Goal: Information Seeking & Learning: Learn about a topic

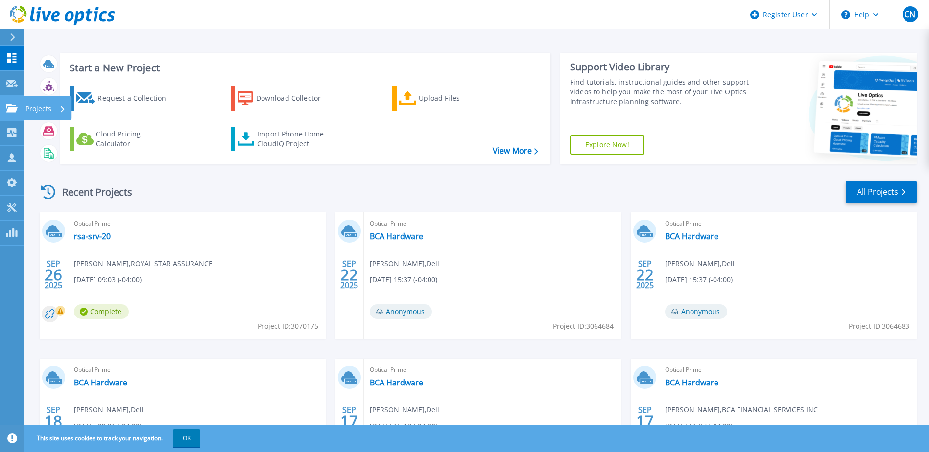
click at [26, 105] on p "Projects" at bounding box center [38, 108] width 26 height 25
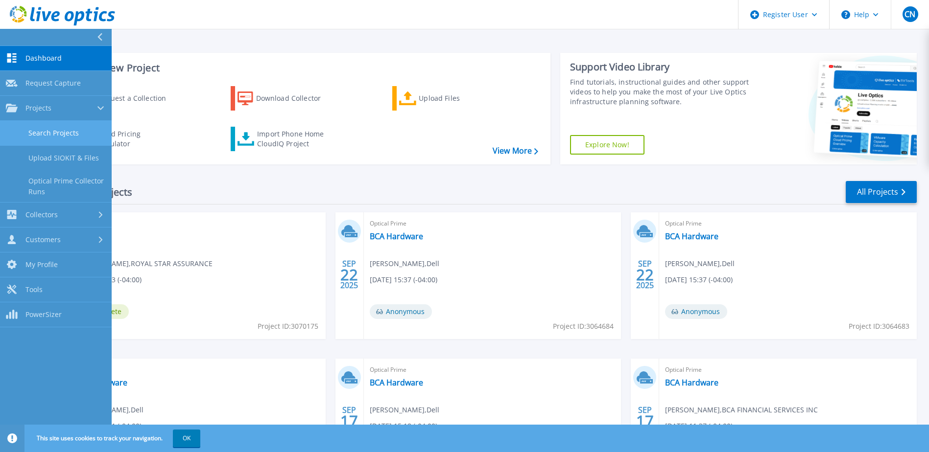
click at [47, 126] on link "Search Projects" at bounding box center [56, 133] width 112 height 25
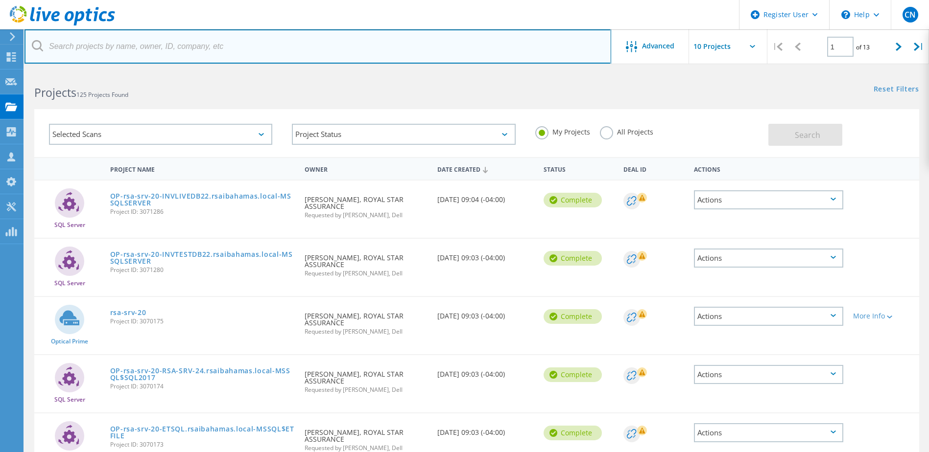
click at [447, 49] on input "text" at bounding box center [317, 46] width 587 height 34
type input "Richard"
drag, startPoint x: 152, startPoint y: 49, endPoint x: -45, endPoint y: 53, distance: 197.4
click at [0, 53] on html "Register User \n Help Explore Helpful Articles Contact Support CN Dell User Chl…" at bounding box center [464, 384] width 929 height 768
paste input "richard@comptechnology.net"
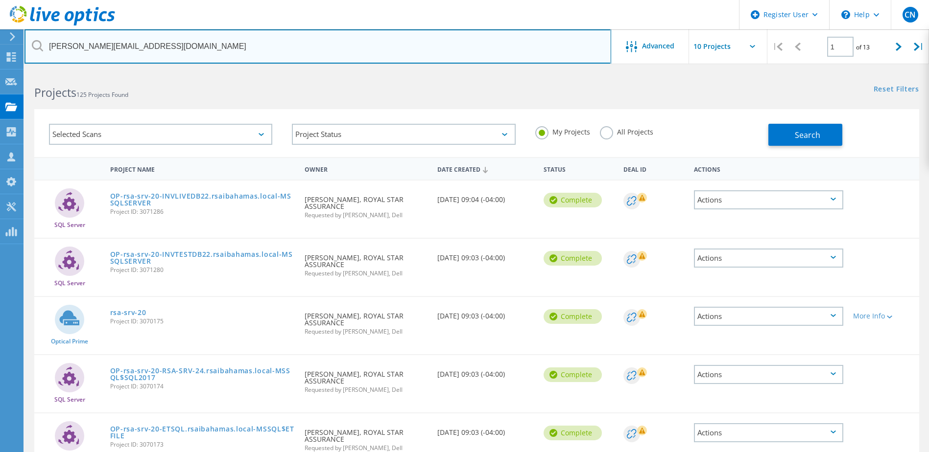
type input "richard@comptechnology.net"
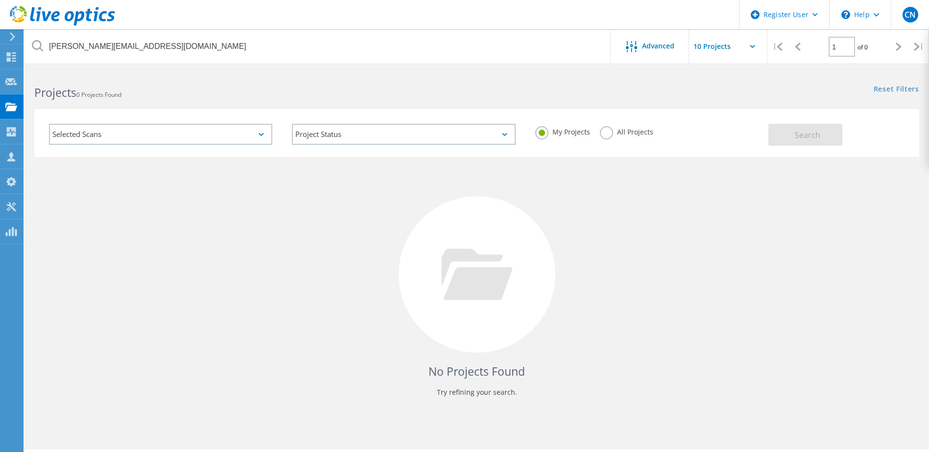
click at [602, 134] on label "All Projects" at bounding box center [626, 130] width 53 height 9
click at [0, 0] on input "All Projects" at bounding box center [0, 0] width 0 height 0
click at [185, 134] on div "Selected Scans" at bounding box center [160, 134] width 223 height 21
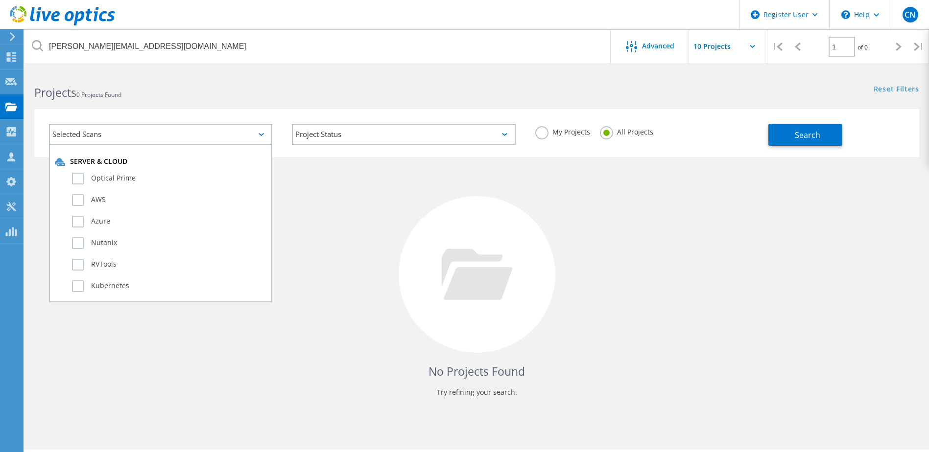
drag, startPoint x: 128, startPoint y: 173, endPoint x: 196, endPoint y: 98, distance: 101.2
click at [128, 172] on div "Optical Prime" at bounding box center [161, 181] width 212 height 22
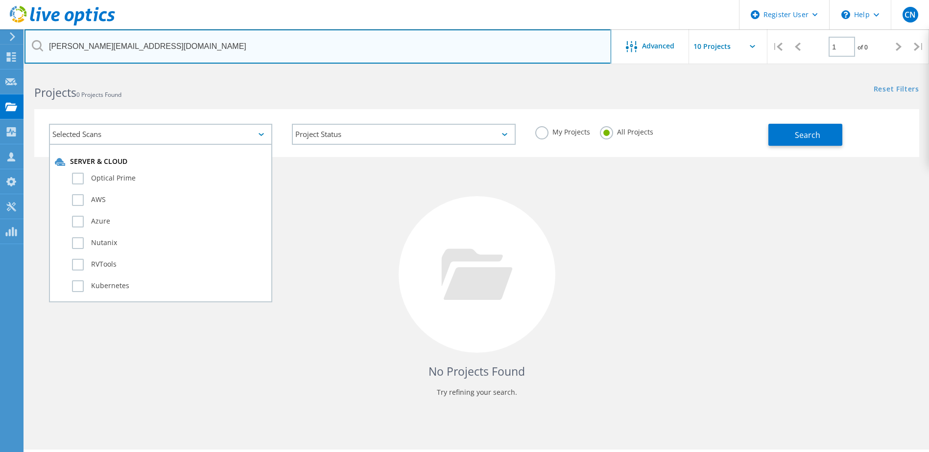
click at [228, 45] on input "richard@comptechnology.net" at bounding box center [317, 46] width 587 height 34
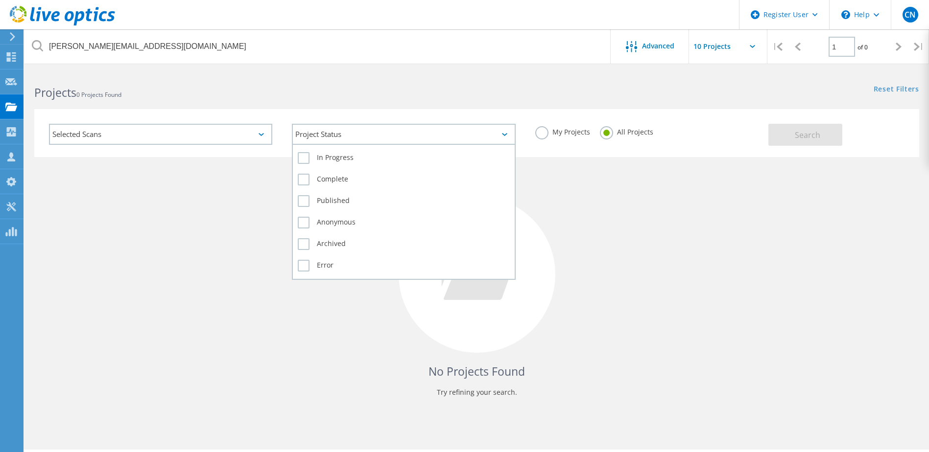
click at [315, 137] on div "Project Status" at bounding box center [403, 134] width 223 height 21
click at [300, 179] on label "Complete" at bounding box center [404, 180] width 212 height 12
click at [0, 0] on input "Complete" at bounding box center [0, 0] width 0 height 0
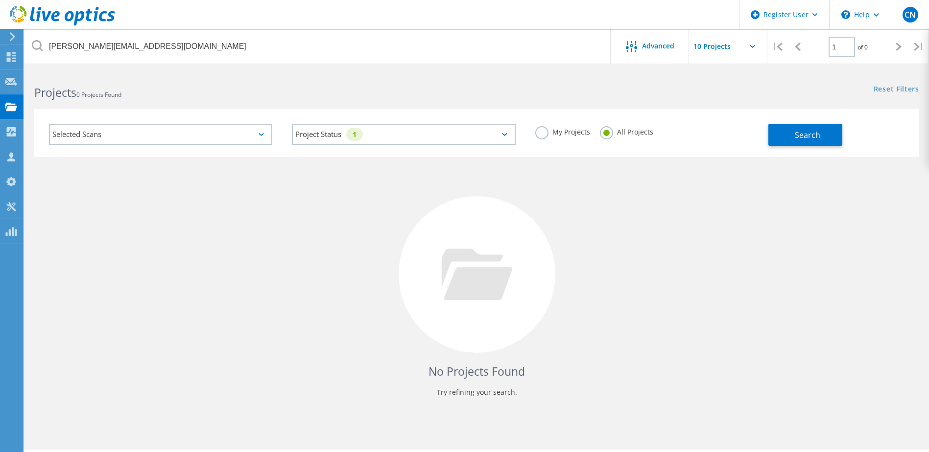
click at [209, 138] on div "Selected Scans" at bounding box center [160, 134] width 223 height 21
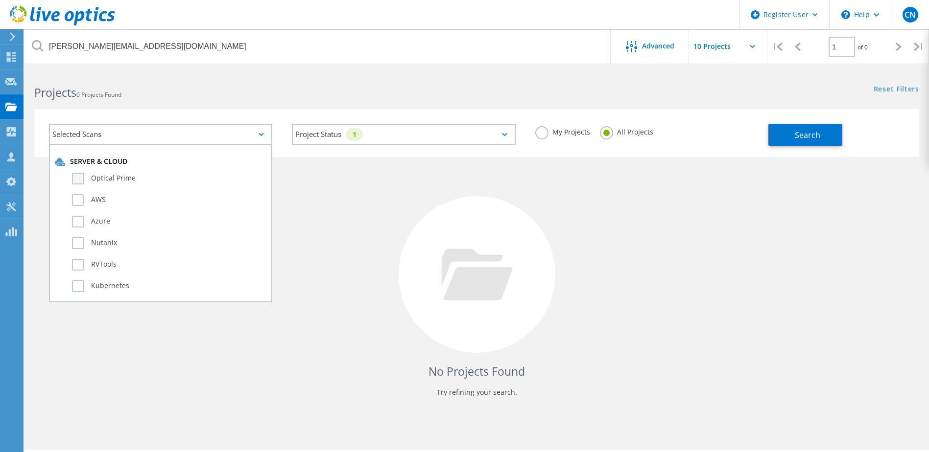
click at [140, 177] on label "Optical Prime" at bounding box center [169, 179] width 194 height 12
click at [0, 0] on input "Optical Prime" at bounding box center [0, 0] width 0 height 0
click at [825, 134] on button "Search" at bounding box center [805, 135] width 74 height 22
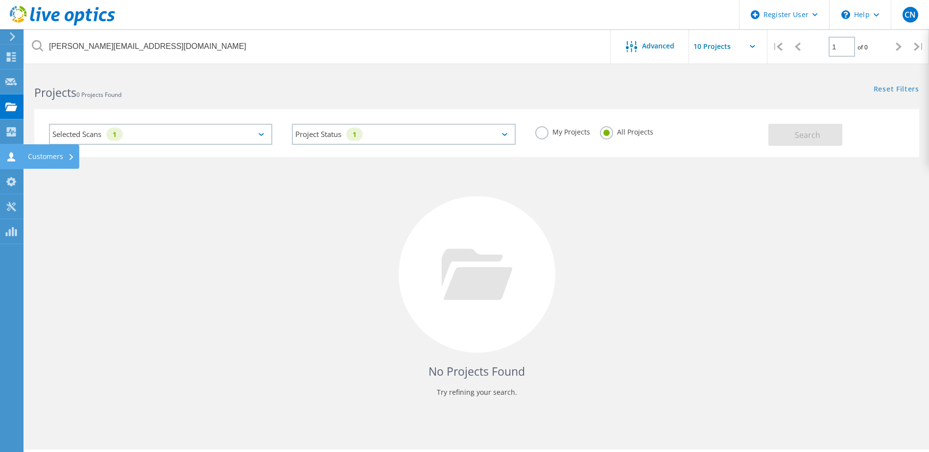
click at [53, 149] on div "Customers" at bounding box center [51, 156] width 56 height 24
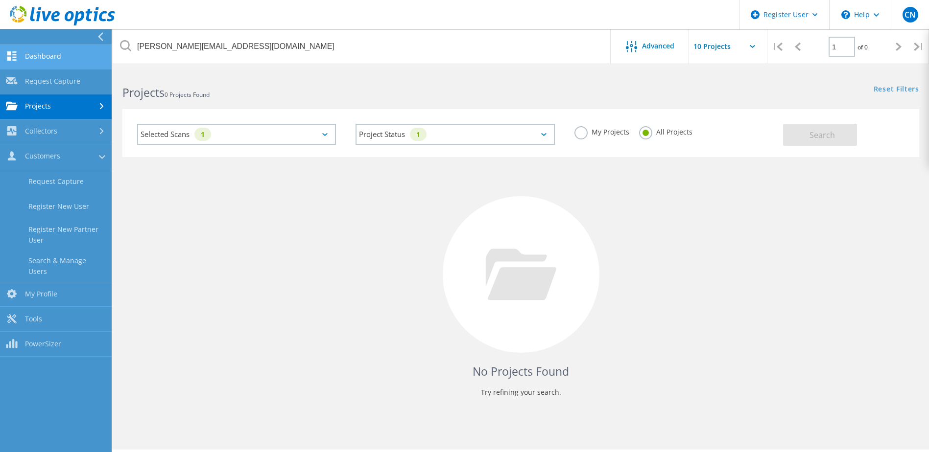
click at [62, 53] on link "Dashboard" at bounding box center [56, 57] width 112 height 25
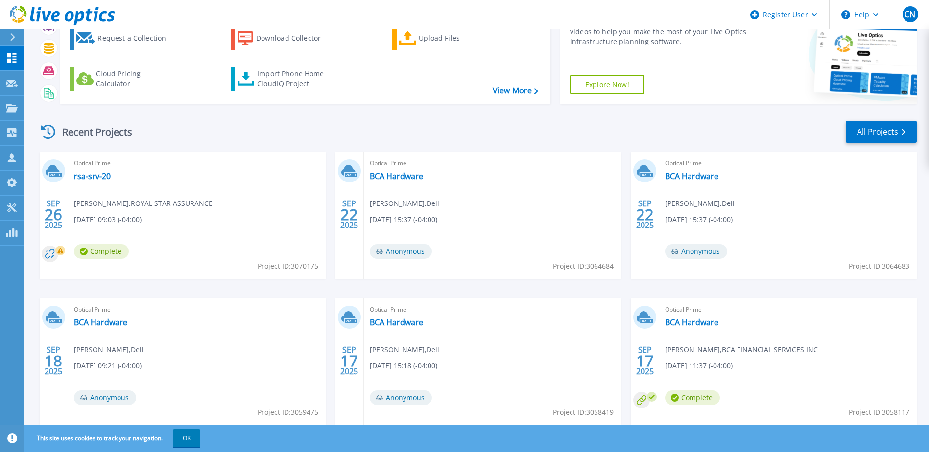
scroll to position [90, 0]
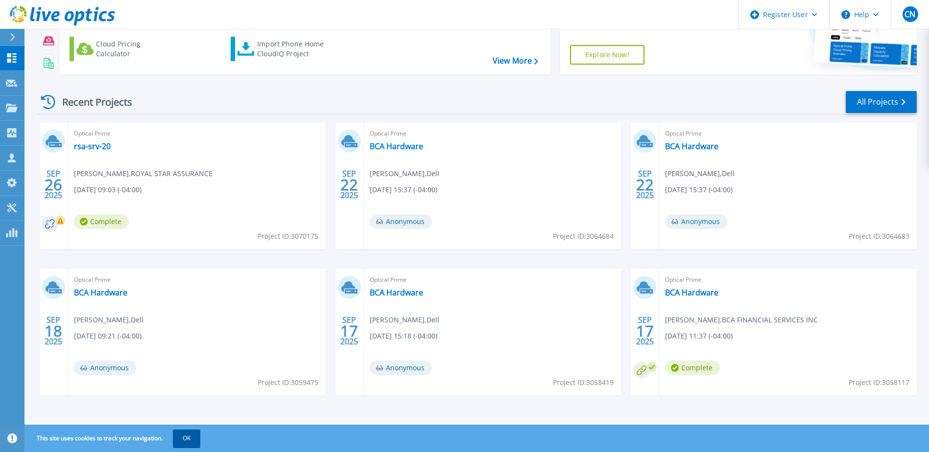
click at [191, 436] on button "OK" at bounding box center [186, 439] width 27 height 18
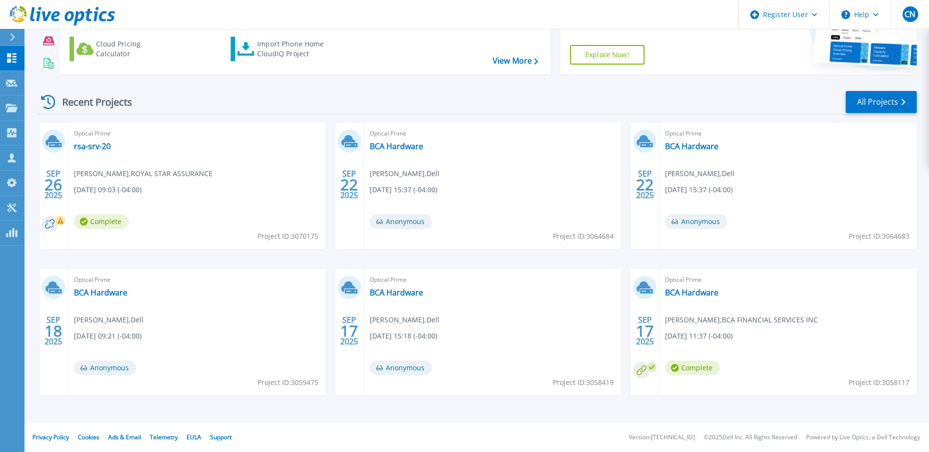
scroll to position [41, 0]
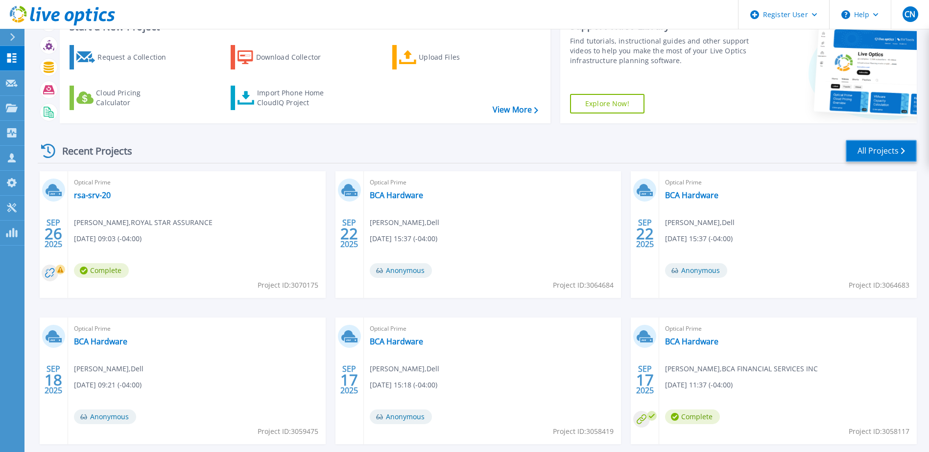
click at [871, 151] on link "All Projects" at bounding box center [881, 151] width 71 height 22
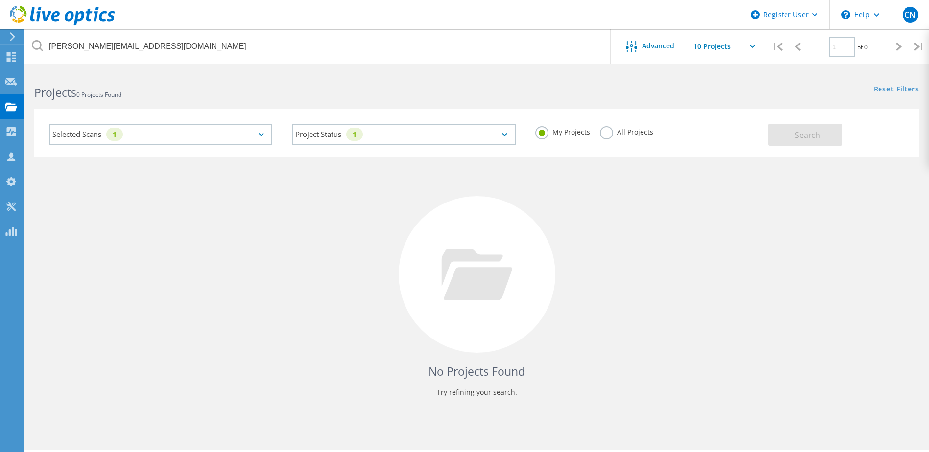
click at [606, 133] on label "All Projects" at bounding box center [626, 130] width 53 height 9
click at [0, 0] on input "All Projects" at bounding box center [0, 0] width 0 height 0
click at [793, 134] on button "Search" at bounding box center [805, 135] width 74 height 22
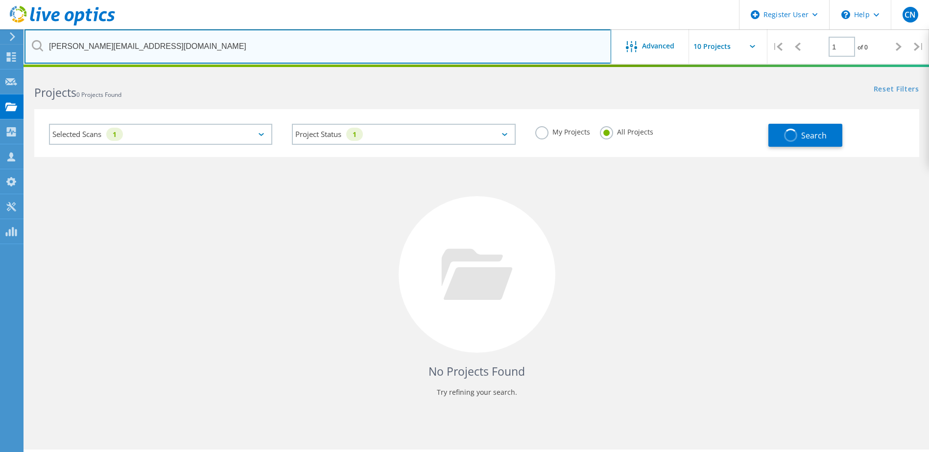
drag, startPoint x: 194, startPoint y: 53, endPoint x: -2, endPoint y: 33, distance: 197.4
click at [0, 33] on html "Register User \n Help Explore Helpful Articles Contact Support CN Dell User Chl…" at bounding box center [464, 239] width 929 height 479
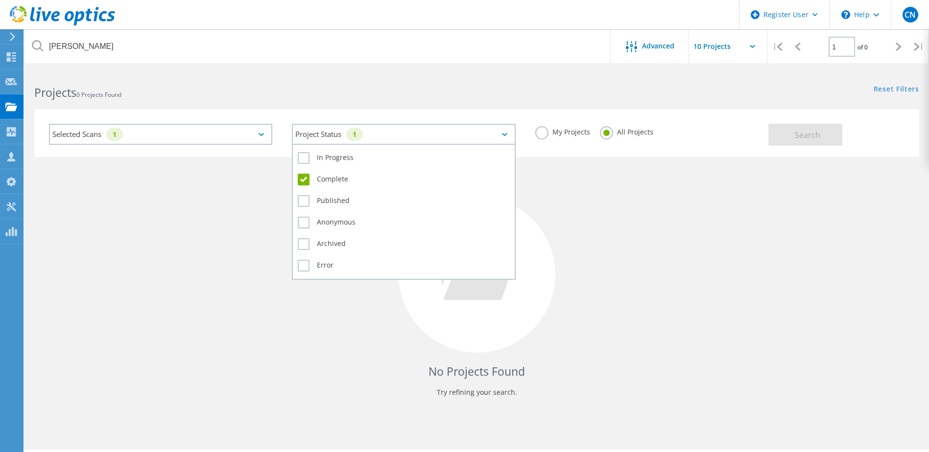
click at [380, 126] on div "Project Status 1" at bounding box center [403, 134] width 223 height 21
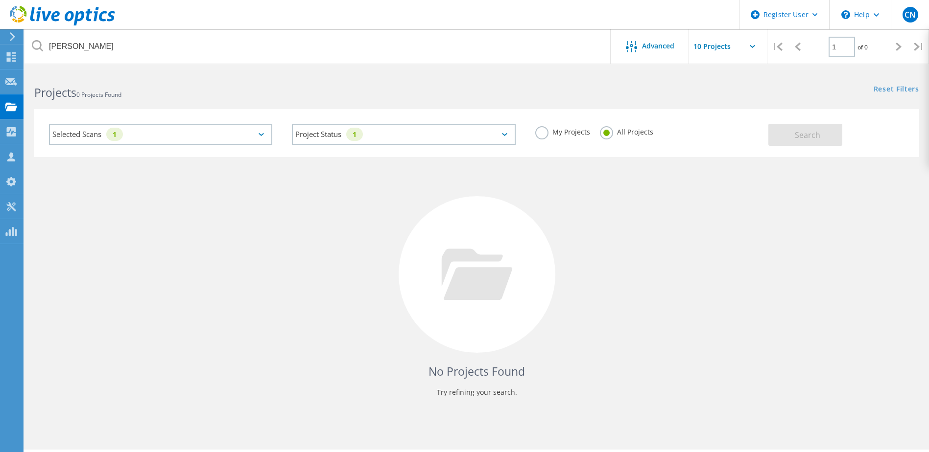
click at [695, 228] on div "No Projects Found Try refining your search." at bounding box center [476, 283] width 885 height 253
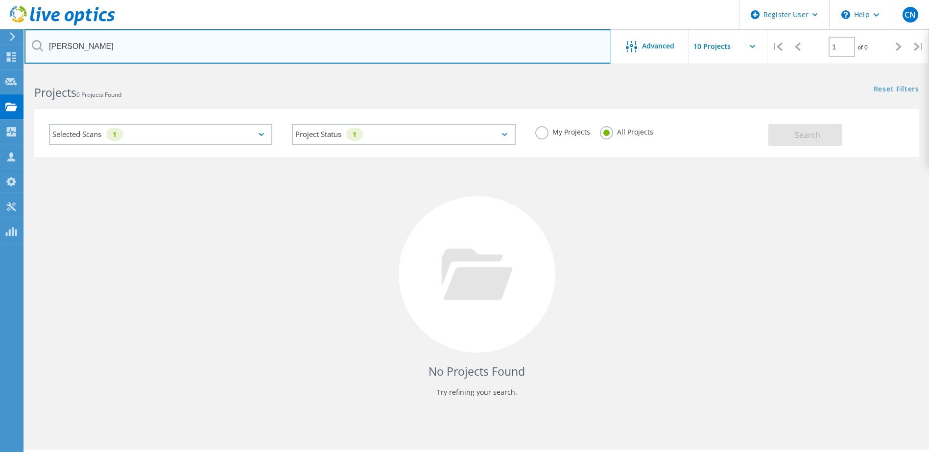
click at [202, 35] on input "Richard Ramcharitar" at bounding box center [317, 46] width 587 height 34
type input "Richard Ramcharitar"
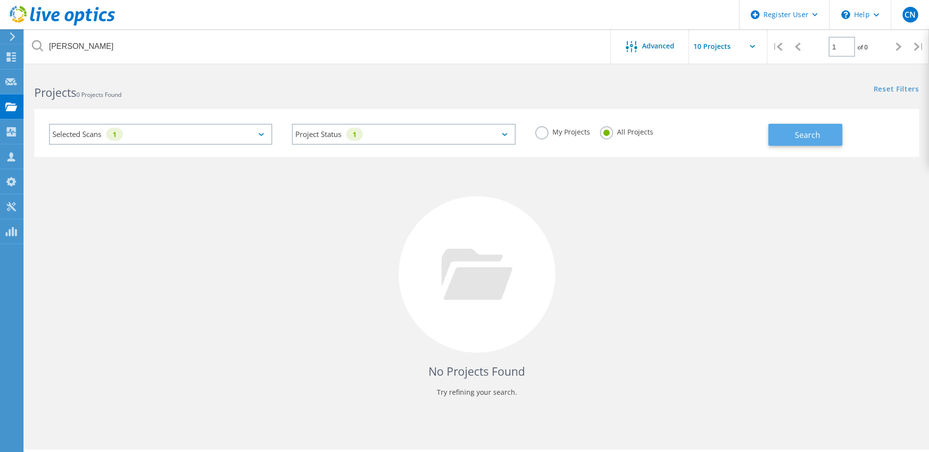
click at [769, 139] on button "Search" at bounding box center [805, 135] width 74 height 22
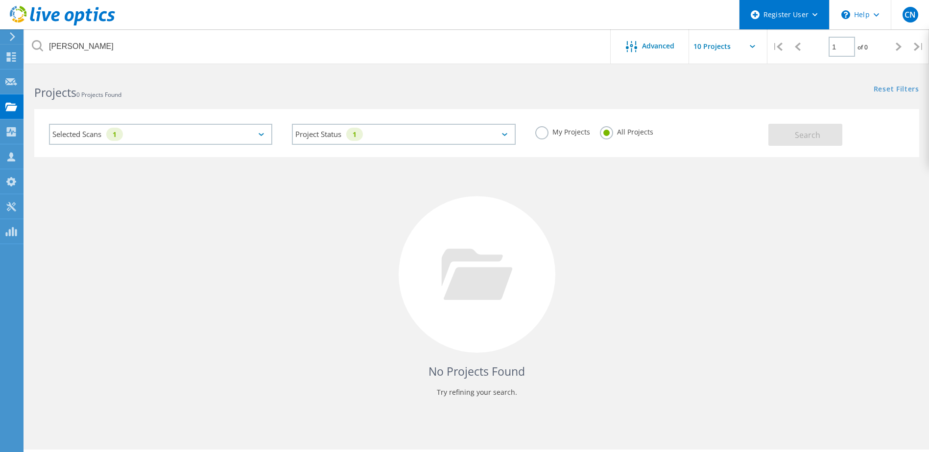
click at [775, 18] on div "Register User" at bounding box center [784, 14] width 90 height 29
click at [774, 18] on div "Register User" at bounding box center [784, 14] width 90 height 29
click at [68, 19] on use at bounding box center [62, 16] width 105 height 20
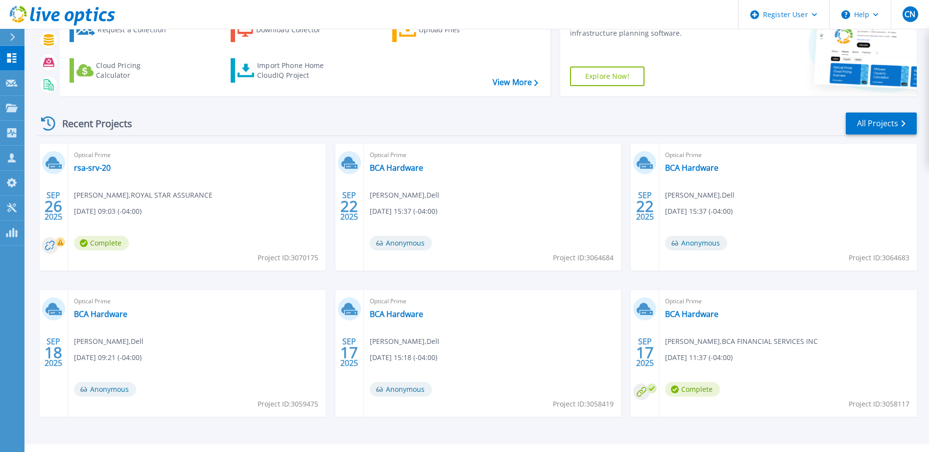
scroll to position [90, 0]
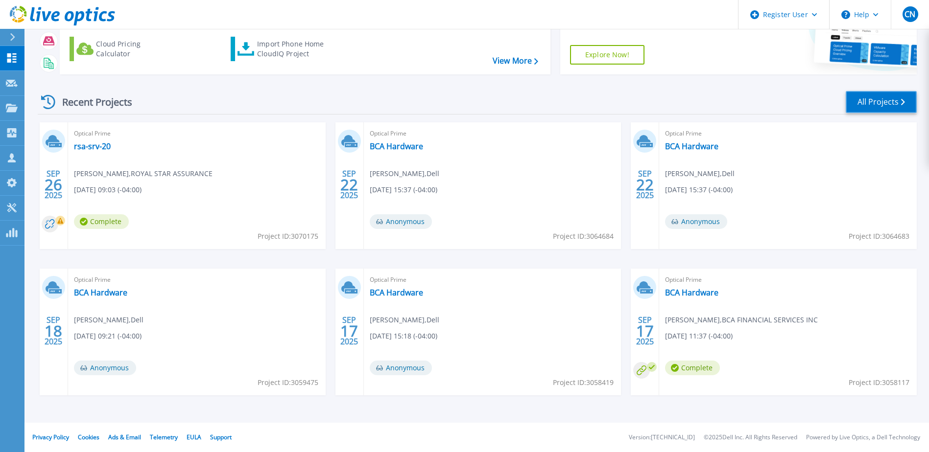
click at [854, 104] on link "All Projects" at bounding box center [881, 102] width 71 height 22
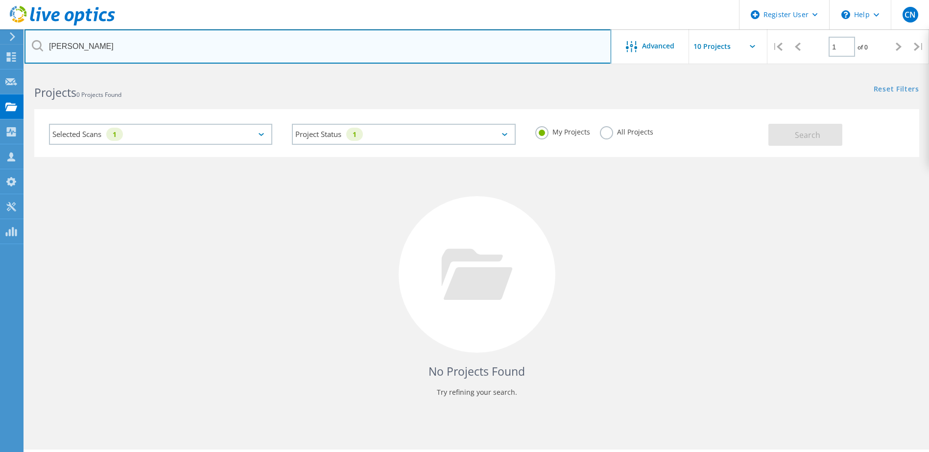
drag, startPoint x: 134, startPoint y: 46, endPoint x: 1, endPoint y: 34, distance: 133.2
click at [1, 71] on div "Register User \n Help Explore Helpful Articles Contact Support CN Dell User Chl…" at bounding box center [464, 275] width 929 height 408
click at [141, 38] on input "charitar Richard Ram" at bounding box center [317, 46] width 587 height 34
drag, startPoint x: 178, startPoint y: 47, endPoint x: 205, endPoint y: 43, distance: 27.2
click at [62, 38] on input "charitar Richard Ram" at bounding box center [317, 46] width 587 height 34
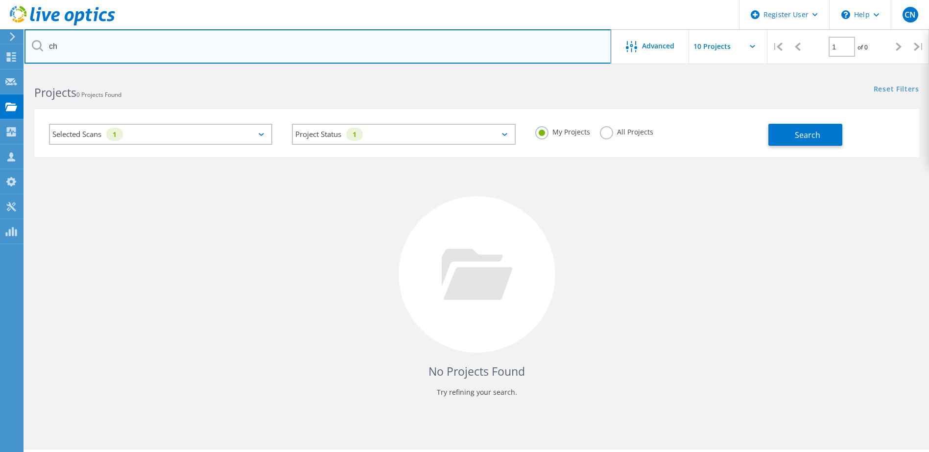
type input "c"
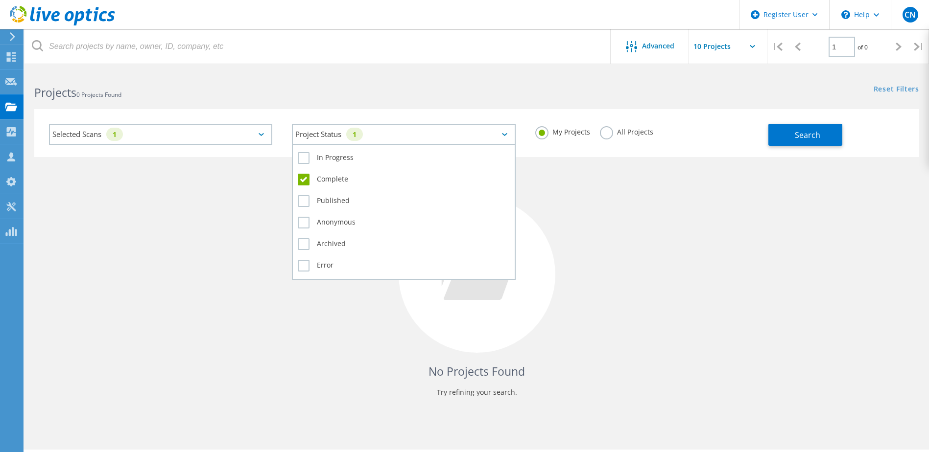
click at [378, 136] on div "Project Status 1" at bounding box center [403, 134] width 223 height 21
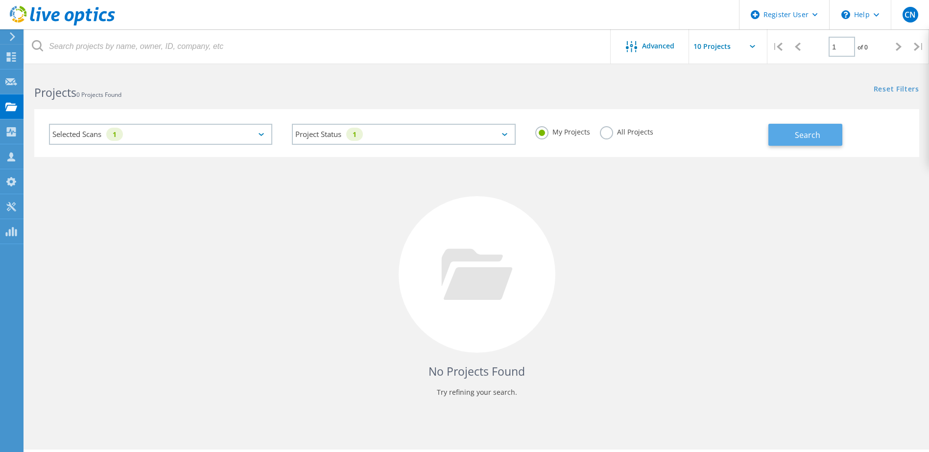
click at [824, 133] on button "Search" at bounding box center [805, 135] width 74 height 22
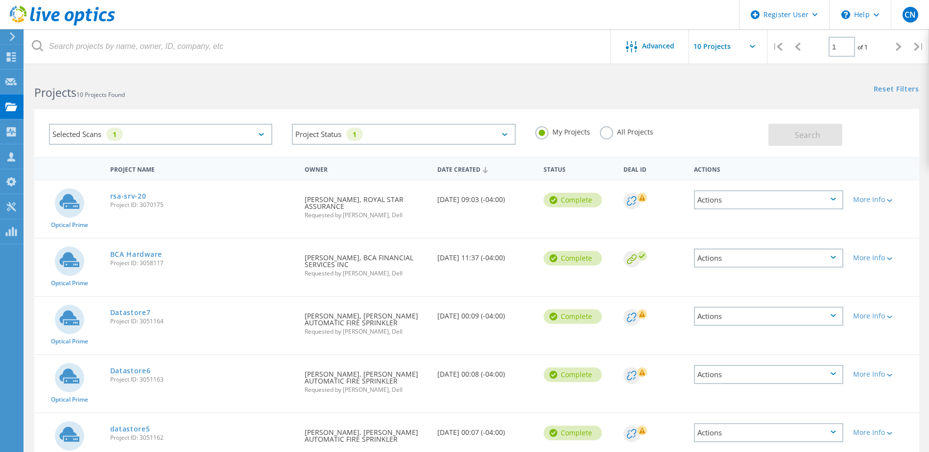
click at [744, 42] on input "text" at bounding box center [738, 46] width 98 height 34
click at [721, 121] on div "Show 40 Projects" at bounding box center [737, 121] width 97 height 16
type input "Show 40 Projects"
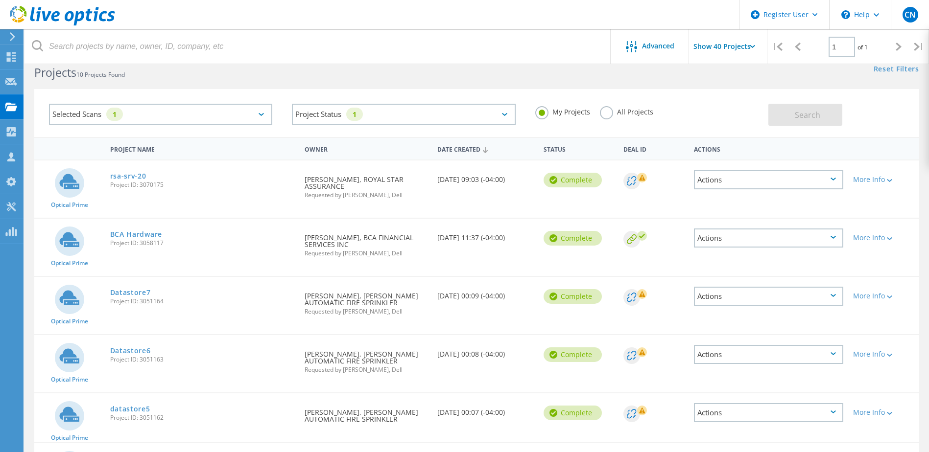
scroll to position [20, 0]
click at [610, 112] on label "All Projects" at bounding box center [626, 111] width 53 height 9
click at [0, 0] on input "All Projects" at bounding box center [0, 0] width 0 height 0
click at [780, 119] on button "Search" at bounding box center [805, 115] width 74 height 22
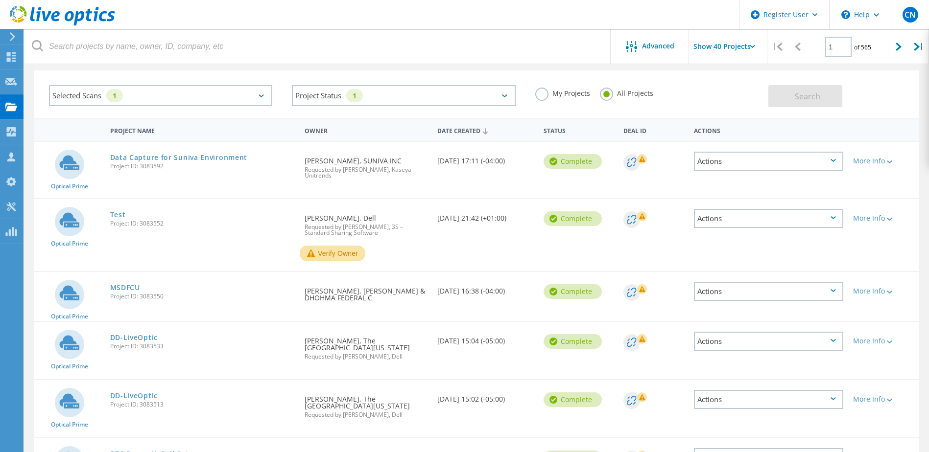
scroll to position [0, 0]
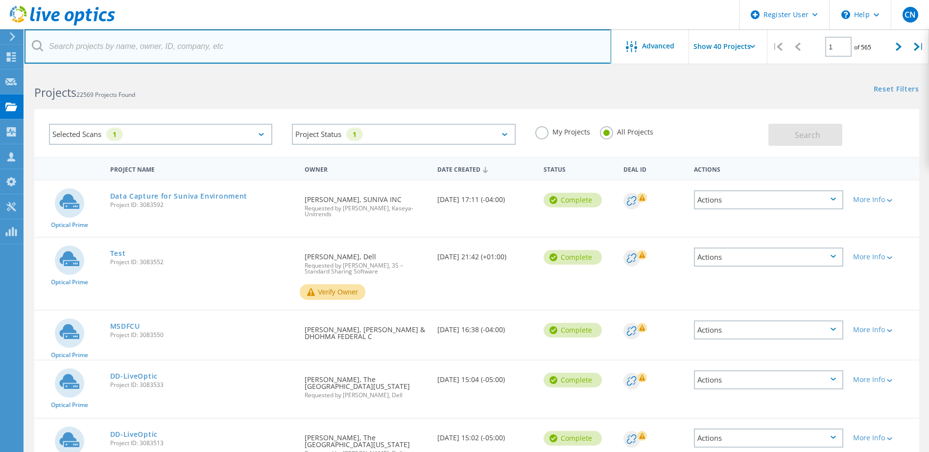
click at [203, 47] on input "text" at bounding box center [317, 46] width 587 height 34
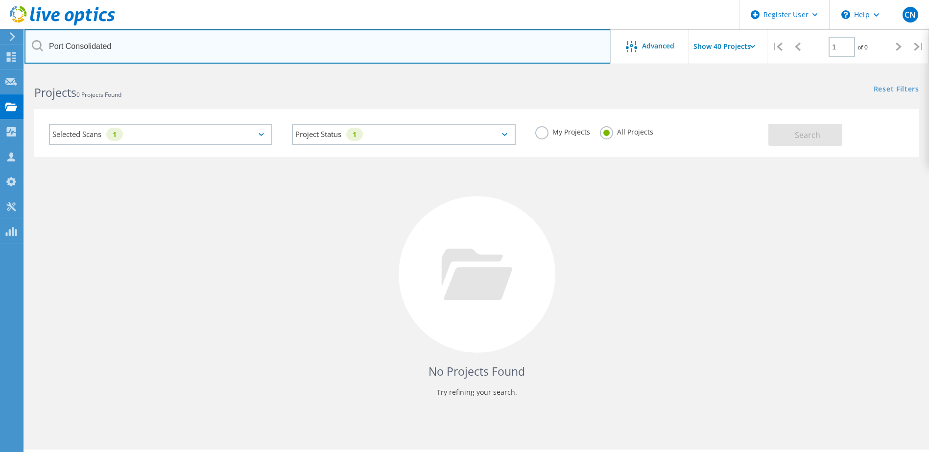
drag, startPoint x: 165, startPoint y: 53, endPoint x: 20, endPoint y: 30, distance: 146.7
click at [20, 71] on div "Register User \n Help Explore Helpful Articles Contact Support CN Dell User Chl…" at bounding box center [464, 275] width 929 height 408
type input "P"
drag, startPoint x: 243, startPoint y: 42, endPoint x: -100, endPoint y: 32, distance: 343.4
click at [0, 32] on html "Register User \n Help Explore Helpful Articles Contact Support CN Dell User Chl…" at bounding box center [464, 239] width 929 height 479
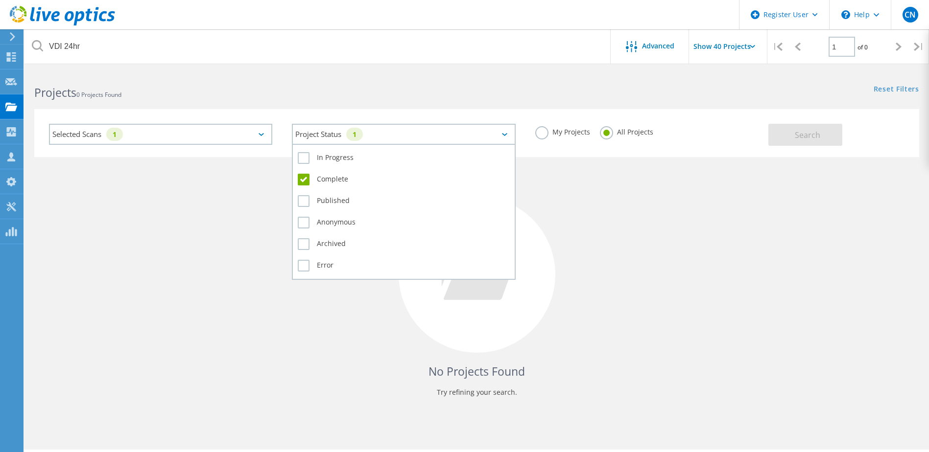
drag, startPoint x: 393, startPoint y: 139, endPoint x: 391, endPoint y: 143, distance: 5.0
click at [391, 143] on div "Project Status 1" at bounding box center [403, 134] width 223 height 21
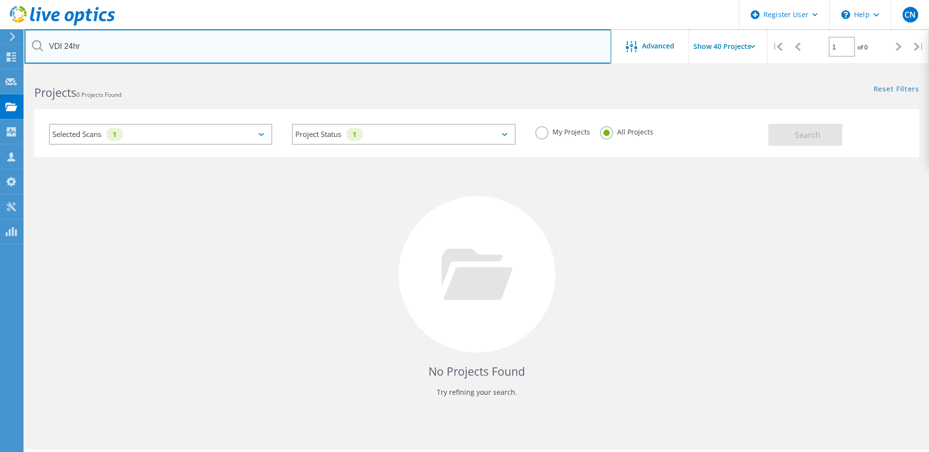
click at [256, 52] on input "VDI 24hr" at bounding box center [317, 46] width 587 height 34
type input "VDI 24hr"
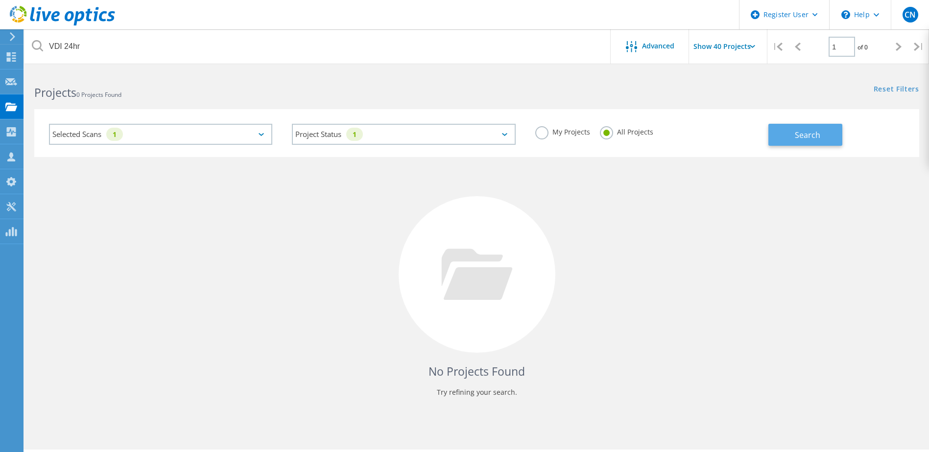
click at [772, 138] on button "Search" at bounding box center [805, 135] width 74 height 22
click at [12, 53] on use at bounding box center [11, 56] width 9 height 9
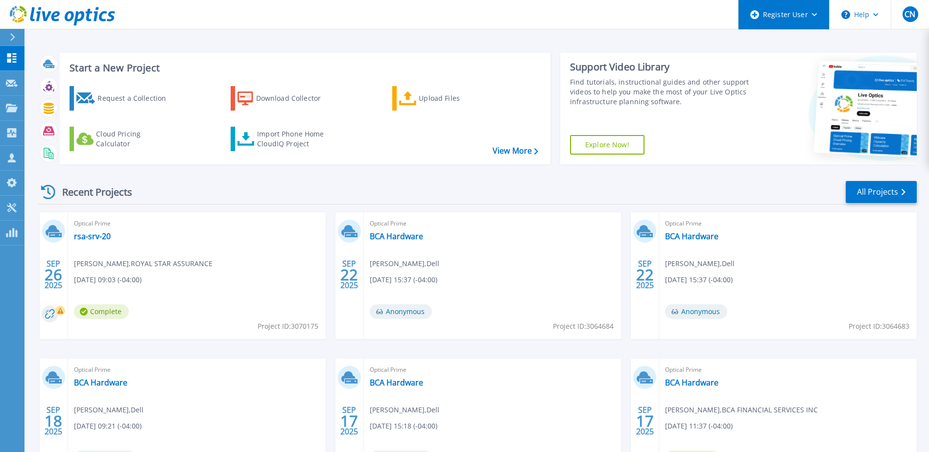
click at [789, 9] on div "Register User" at bounding box center [783, 14] width 91 height 29
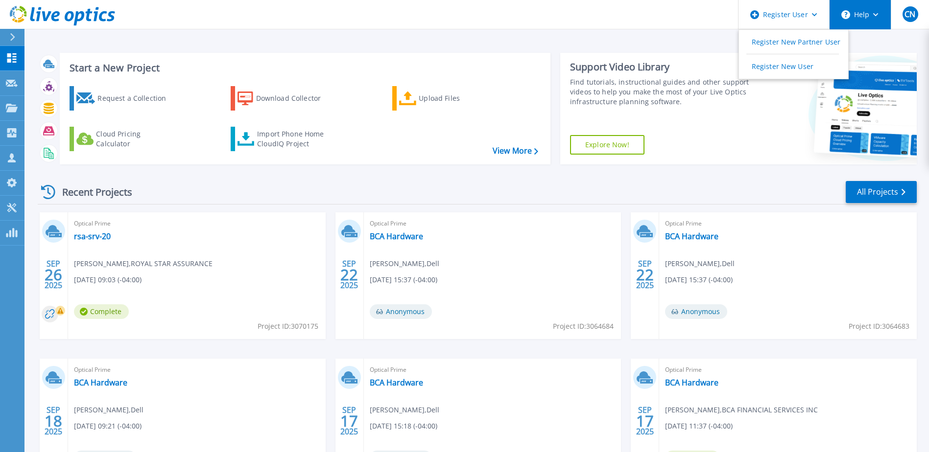
click at [870, 15] on button "Help" at bounding box center [860, 14] width 61 height 29
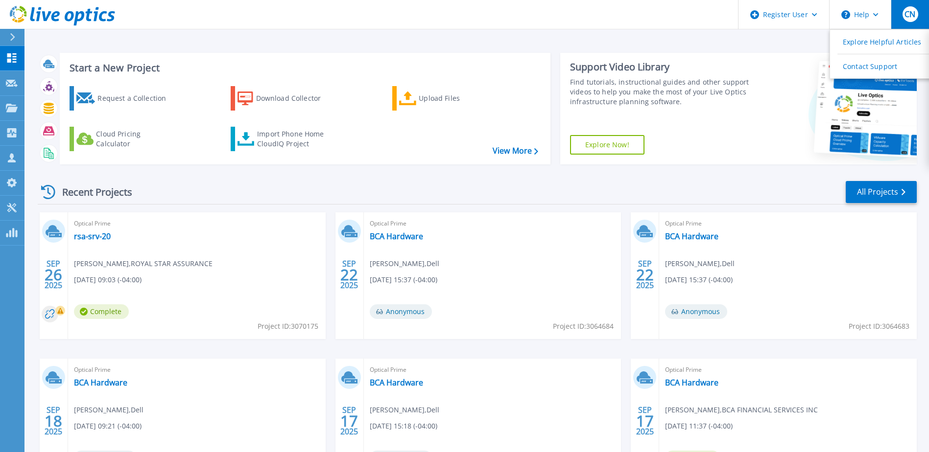
click at [901, 17] on button "CN" at bounding box center [910, 14] width 38 height 29
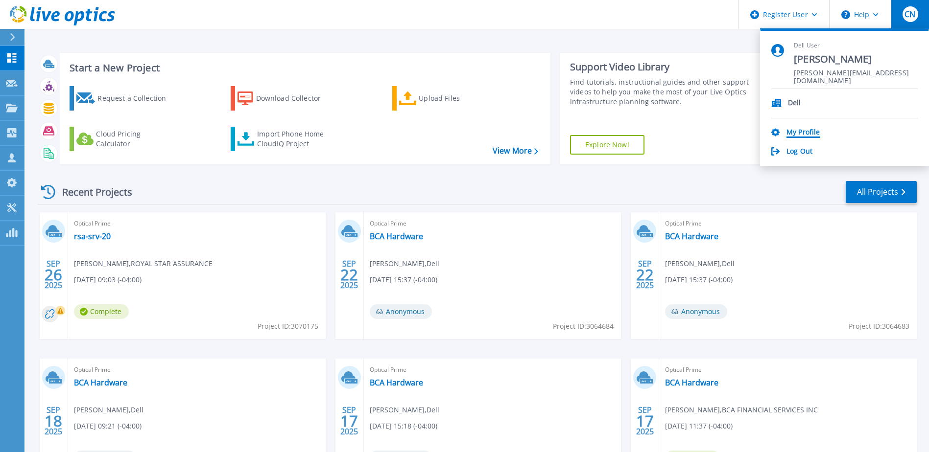
click at [788, 133] on link "My Profile" at bounding box center [802, 132] width 33 height 9
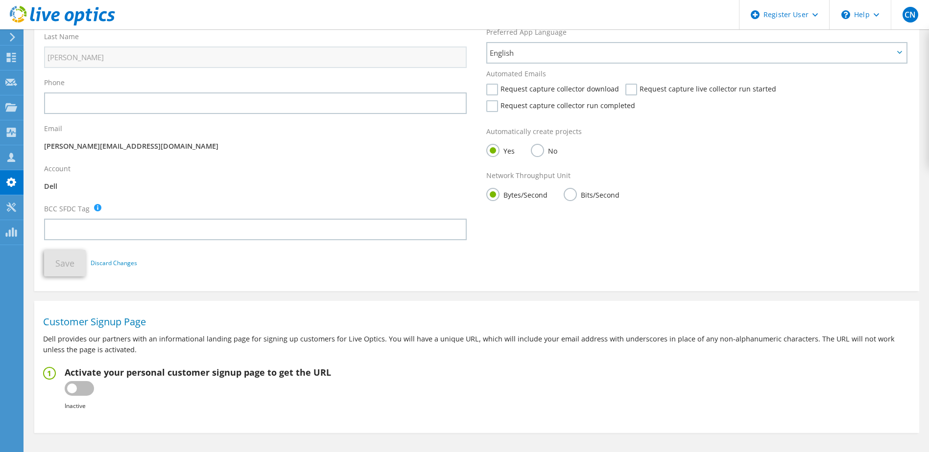
scroll to position [169, 0]
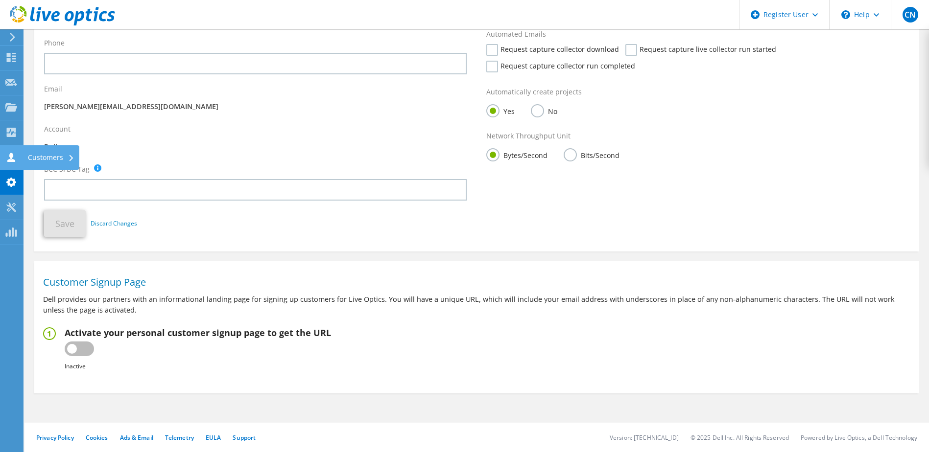
click at [9, 157] on icon at bounding box center [11, 157] width 12 height 9
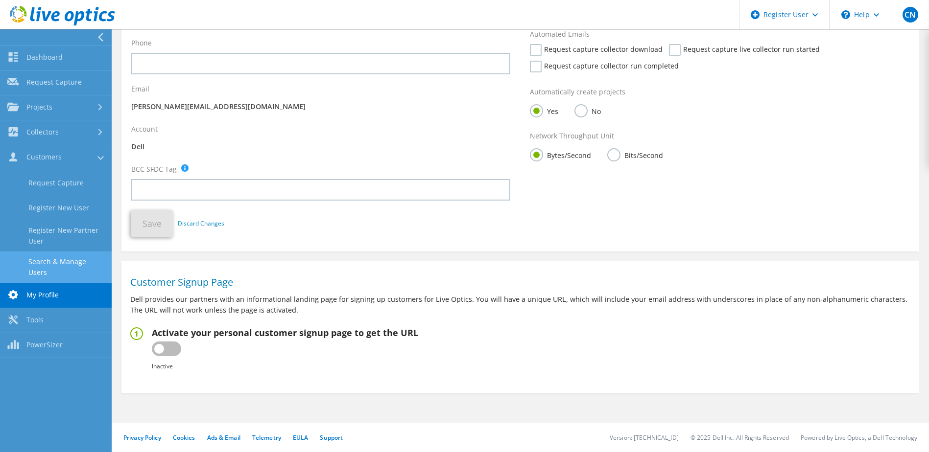
click at [55, 266] on link "Search & Manage Users" at bounding box center [56, 267] width 112 height 31
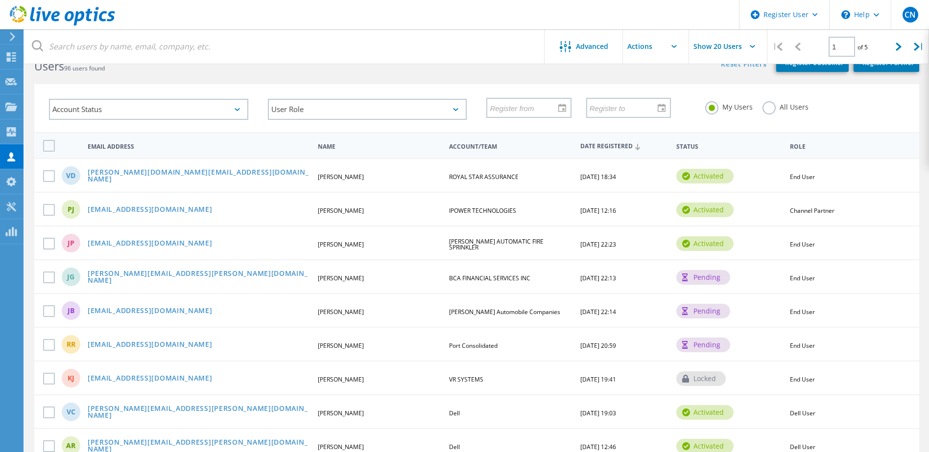
scroll to position [49, 0]
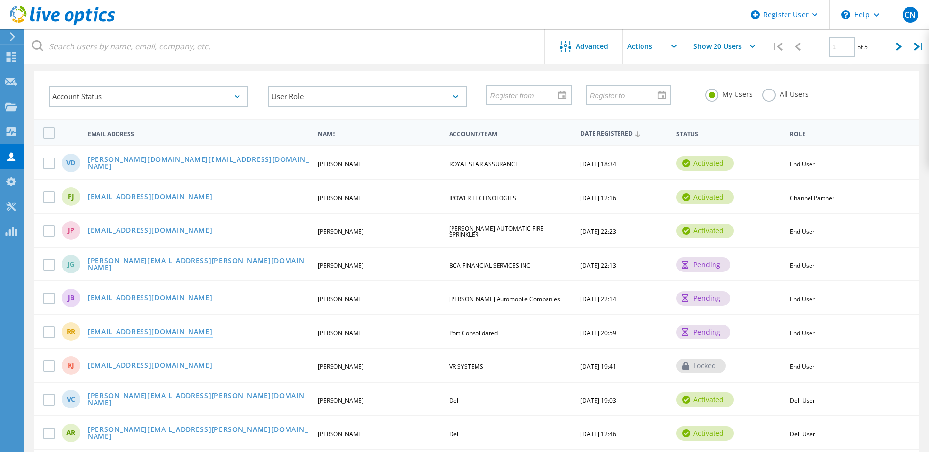
click at [178, 329] on link "[EMAIL_ADDRESS][DOMAIN_NAME]" at bounding box center [150, 333] width 125 height 8
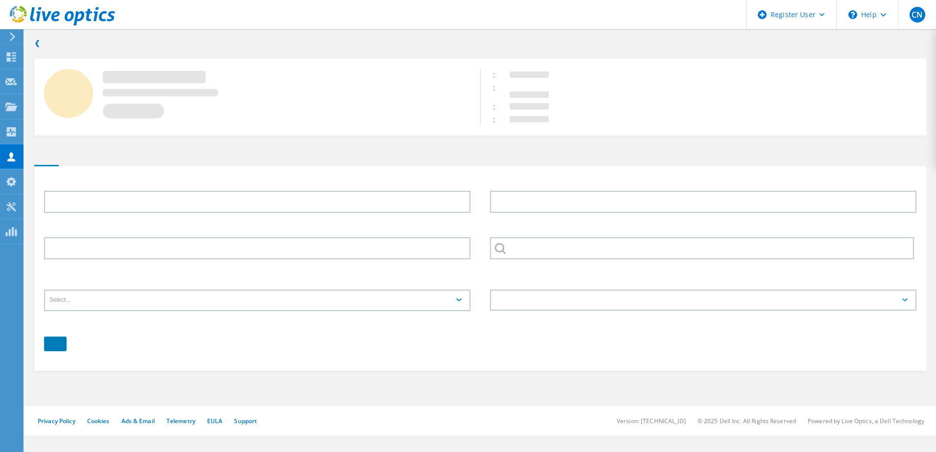
type input "[PERSON_NAME]"
type input "Ramcharter"
type input "9546651076"
type input "Port Consolidated"
type input "English"
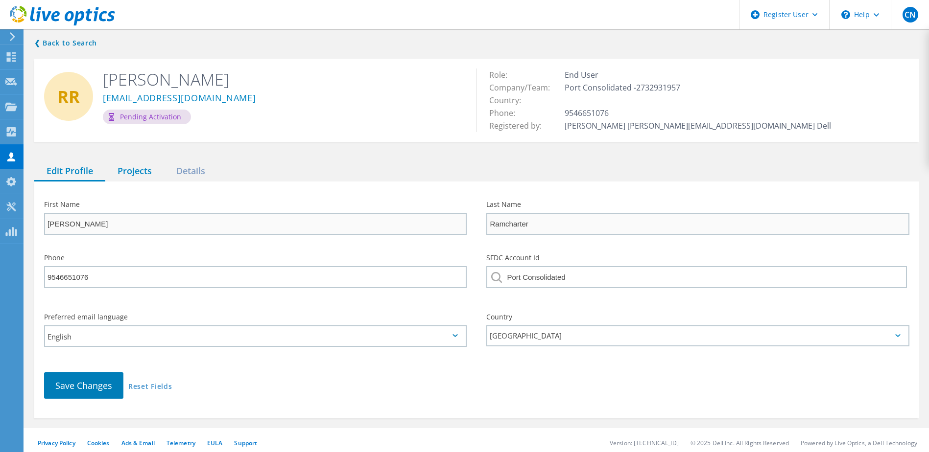
click at [120, 165] on div "Projects" at bounding box center [134, 172] width 59 height 20
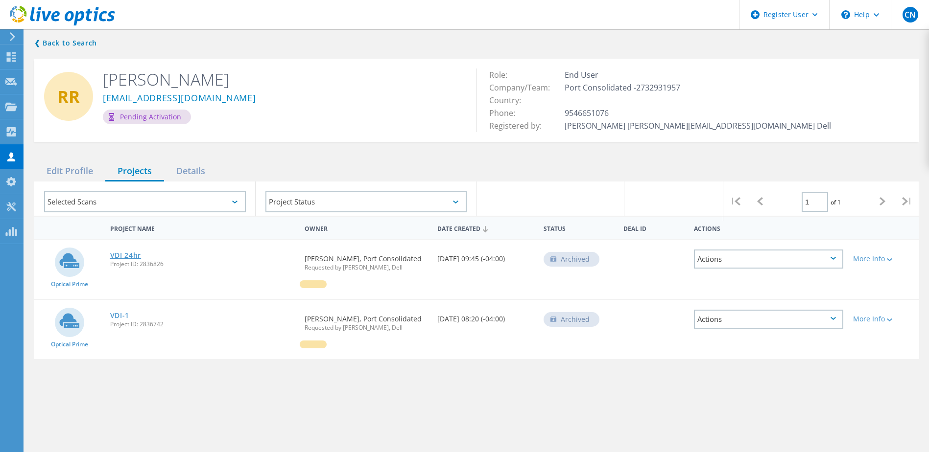
click at [133, 258] on link "VDI 24hr" at bounding box center [125, 255] width 31 height 7
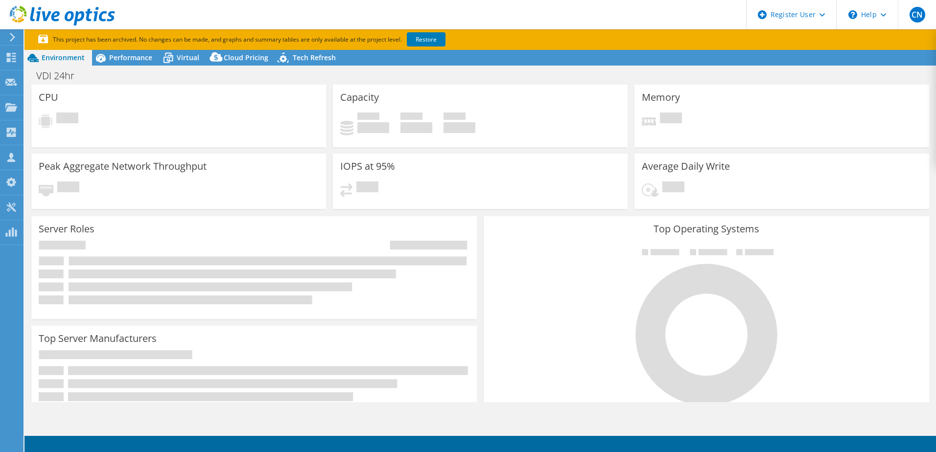
select select "USD"
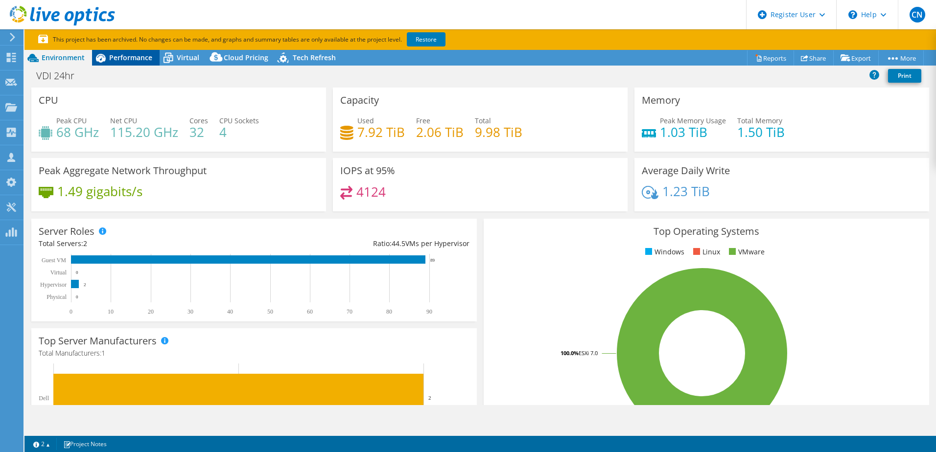
click at [120, 61] on span "Performance" at bounding box center [130, 57] width 43 height 9
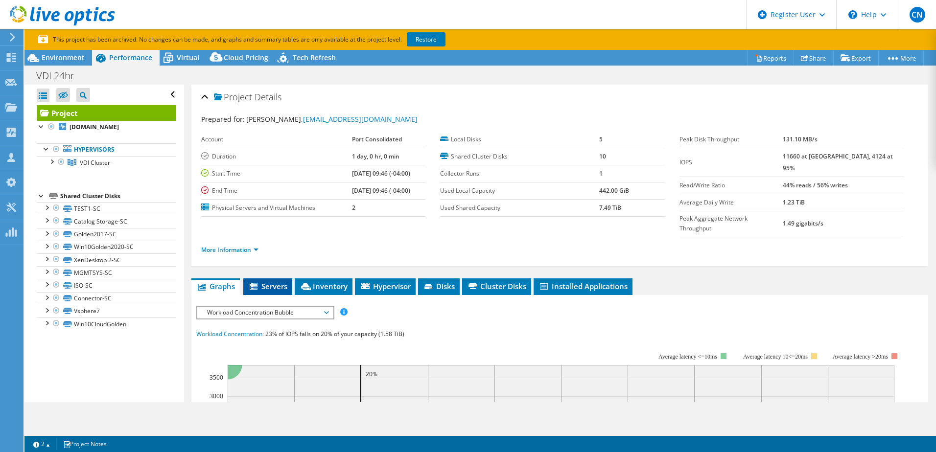
click at [265, 282] on span "Servers" at bounding box center [267, 287] width 39 height 10
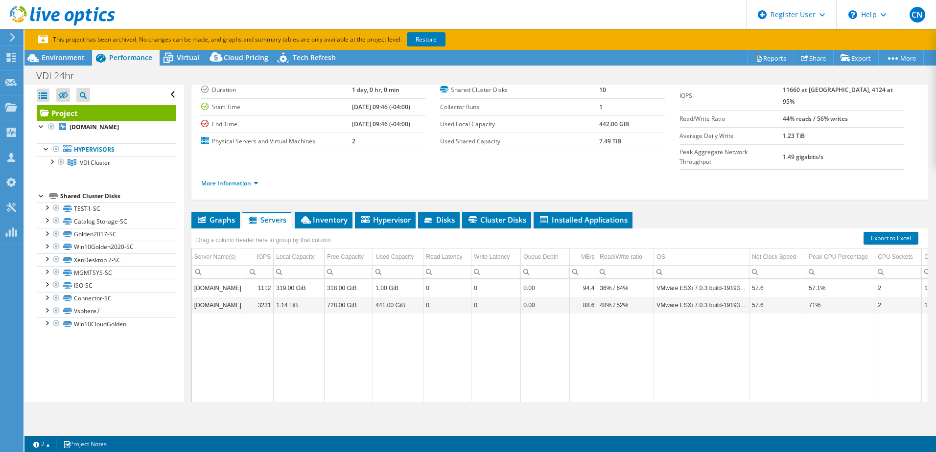
scroll to position [119, 0]
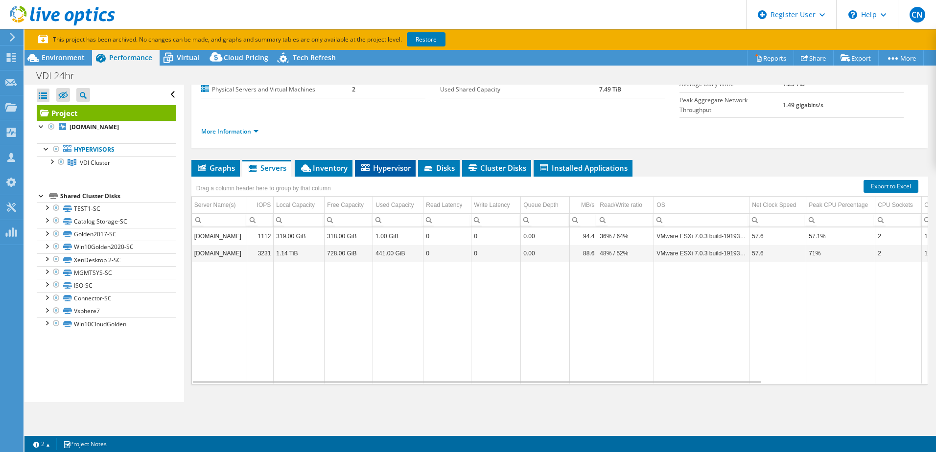
click at [387, 163] on span "Hypervisor" at bounding box center [385, 168] width 51 height 10
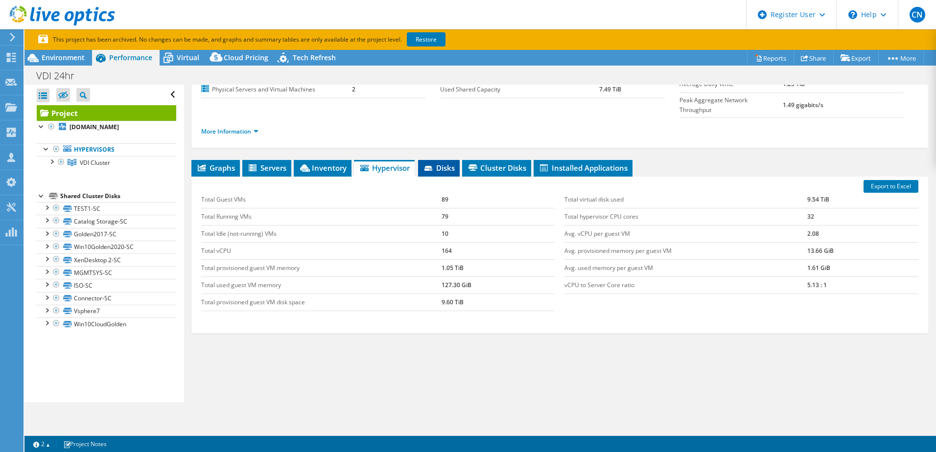
click at [439, 163] on span "Disks" at bounding box center [439, 168] width 32 height 10
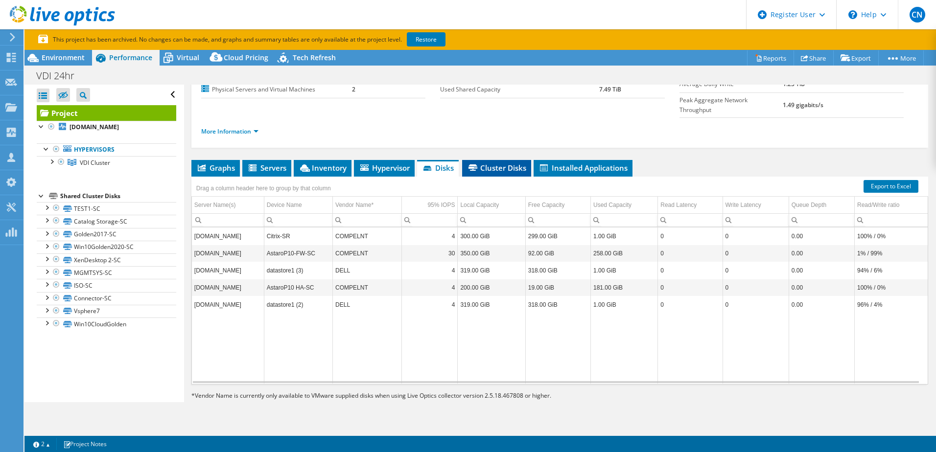
click at [479, 163] on span "Cluster Disks" at bounding box center [496, 168] width 59 height 10
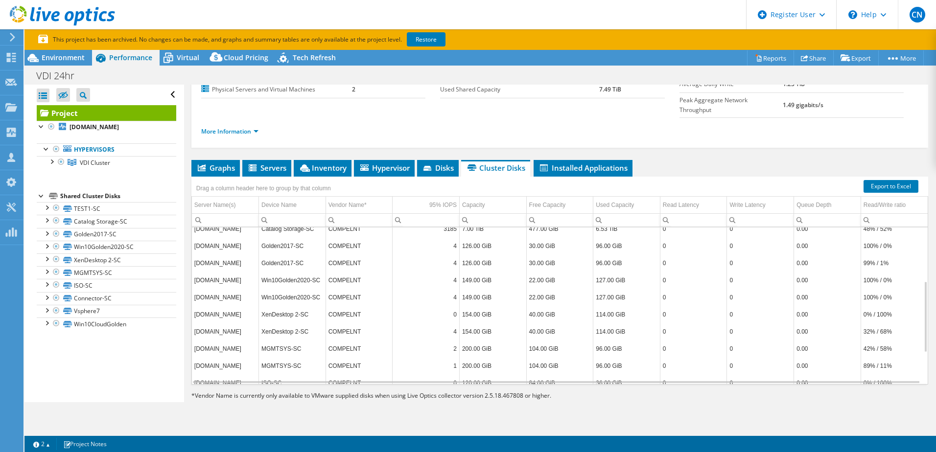
scroll to position [187, 0]
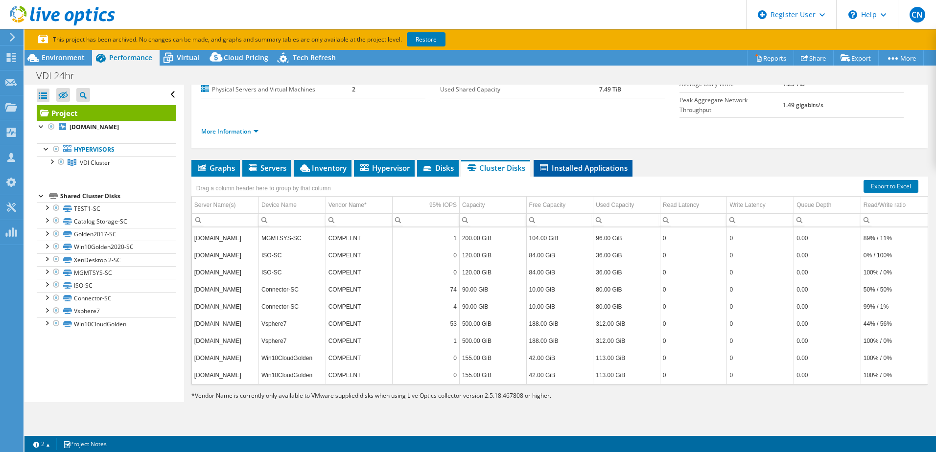
click at [549, 163] on span "Installed Applications" at bounding box center [583, 168] width 89 height 10
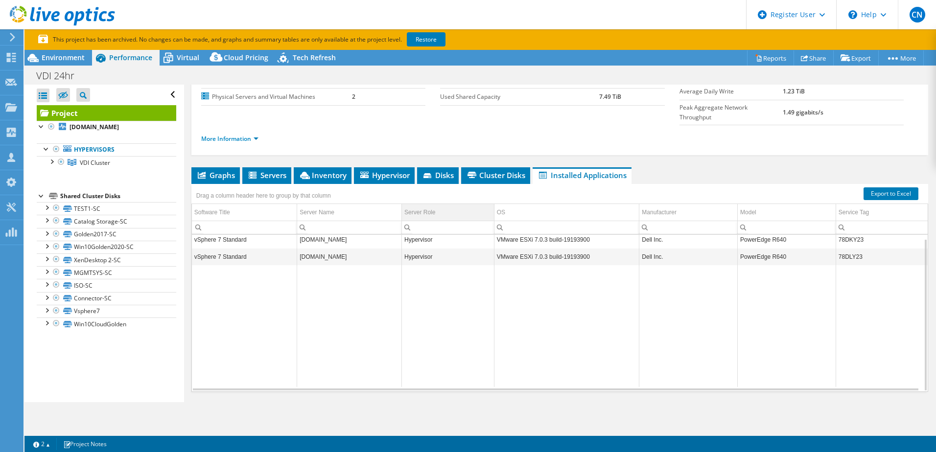
scroll to position [119, 0]
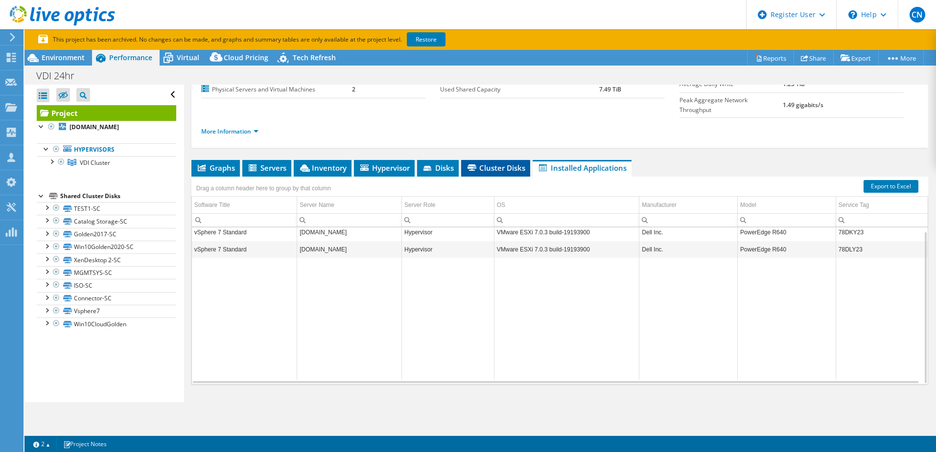
click at [476, 165] on icon at bounding box center [472, 168] width 9 height 6
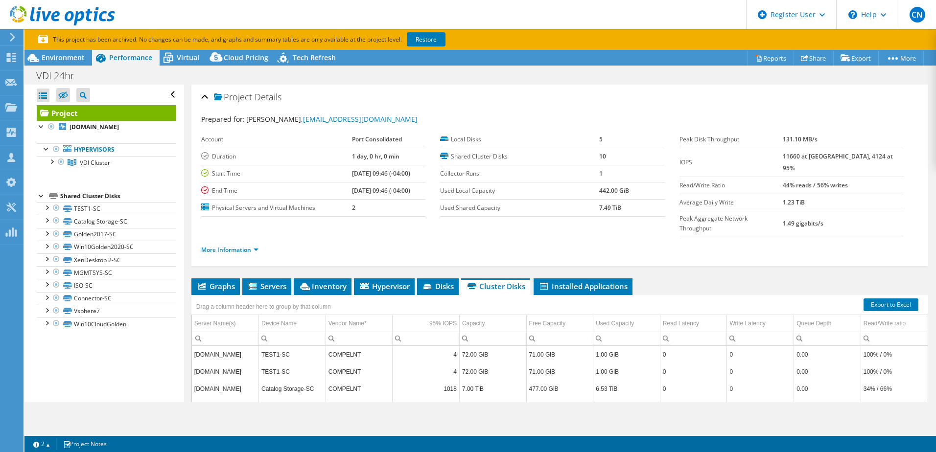
scroll to position [98, 0]
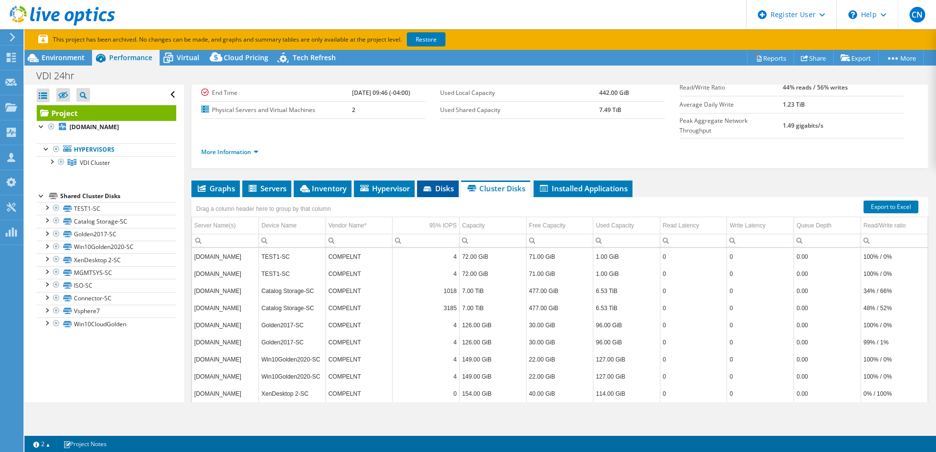
click at [423, 181] on li "Disks" at bounding box center [438, 189] width 42 height 17
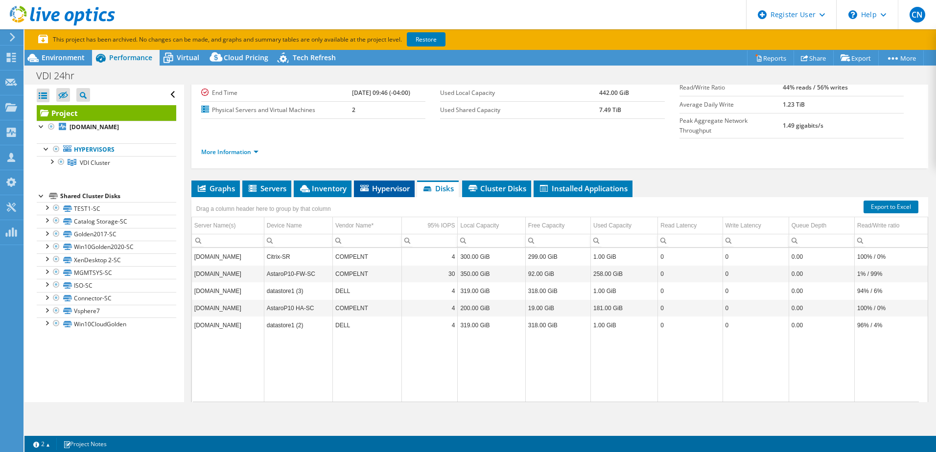
click at [362, 185] on icon at bounding box center [364, 188] width 8 height 6
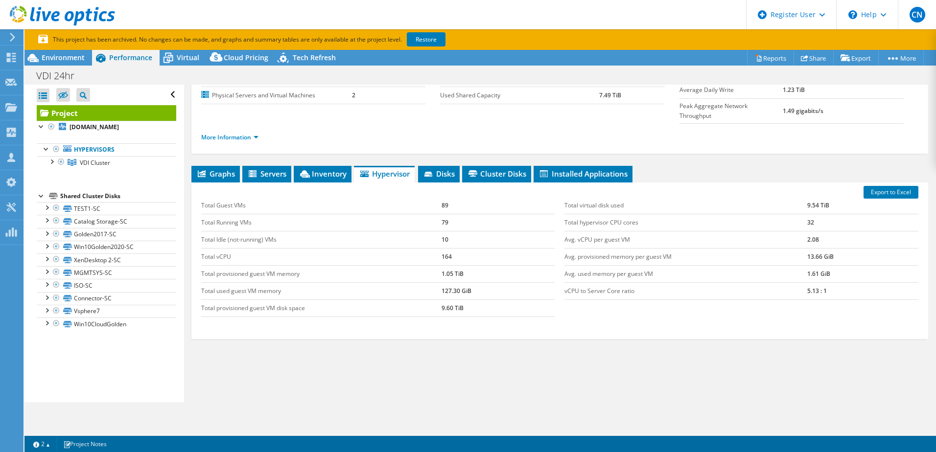
scroll to position [119, 0]
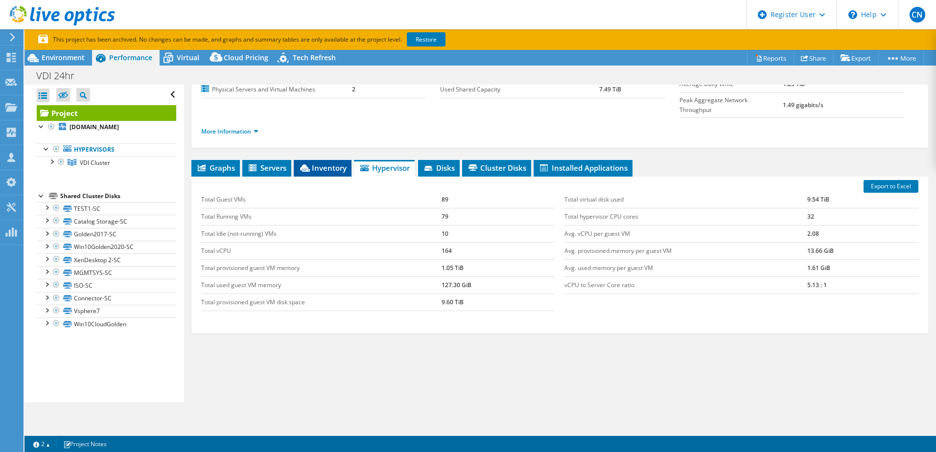
click at [304, 160] on li "Inventory" at bounding box center [323, 168] width 58 height 17
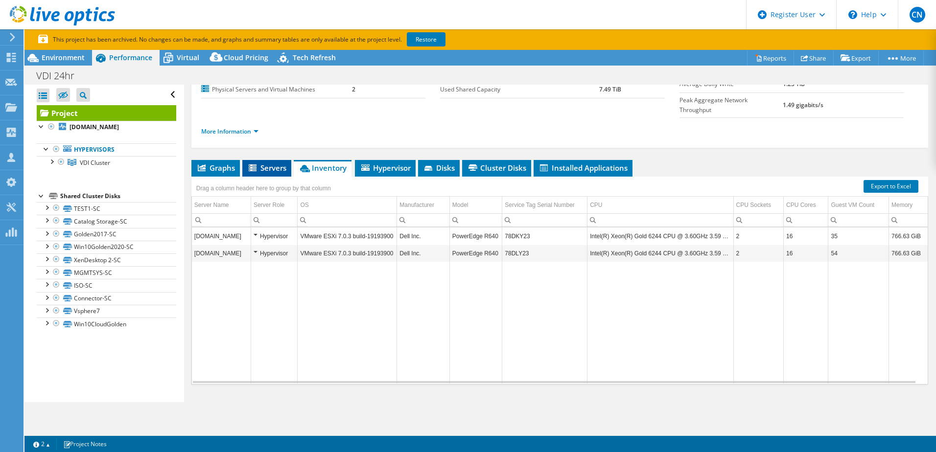
click at [272, 163] on span "Servers" at bounding box center [266, 168] width 39 height 10
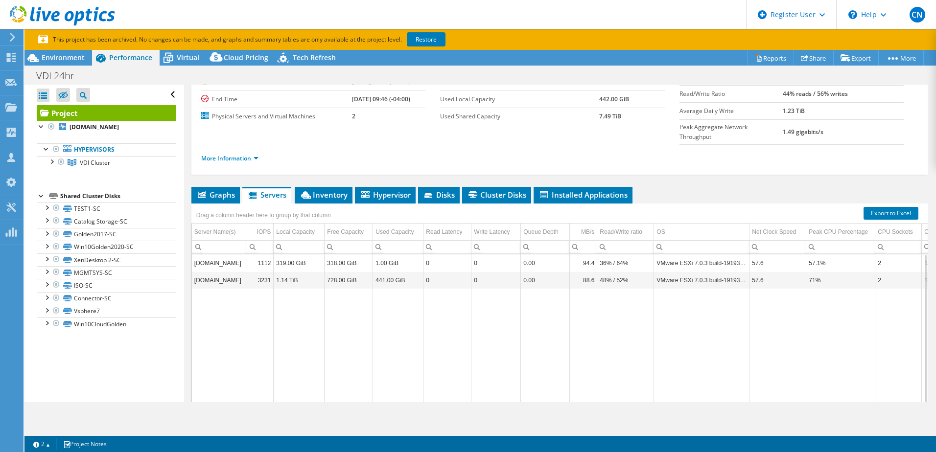
scroll to position [70, 0]
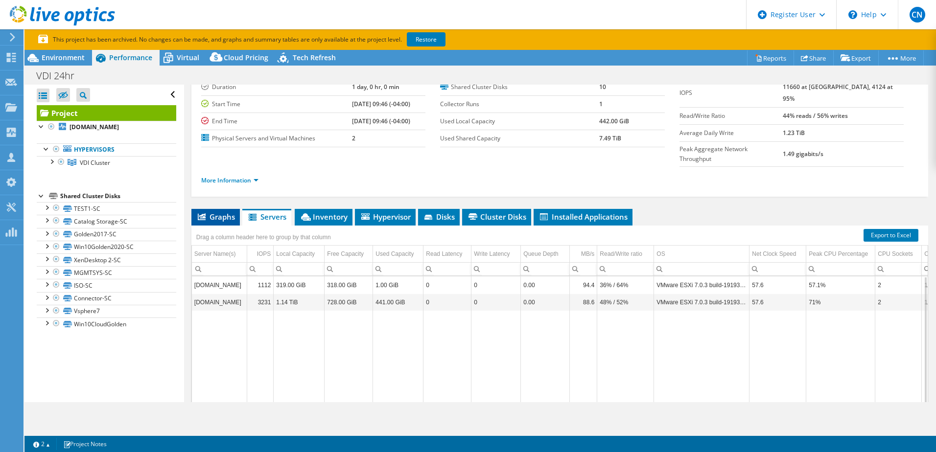
click at [218, 212] on span "Graphs" at bounding box center [215, 217] width 39 height 10
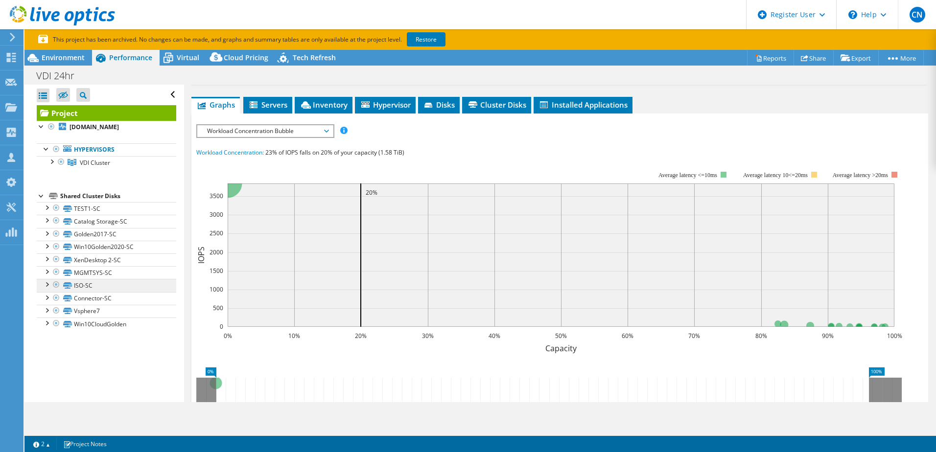
scroll to position [199, 0]
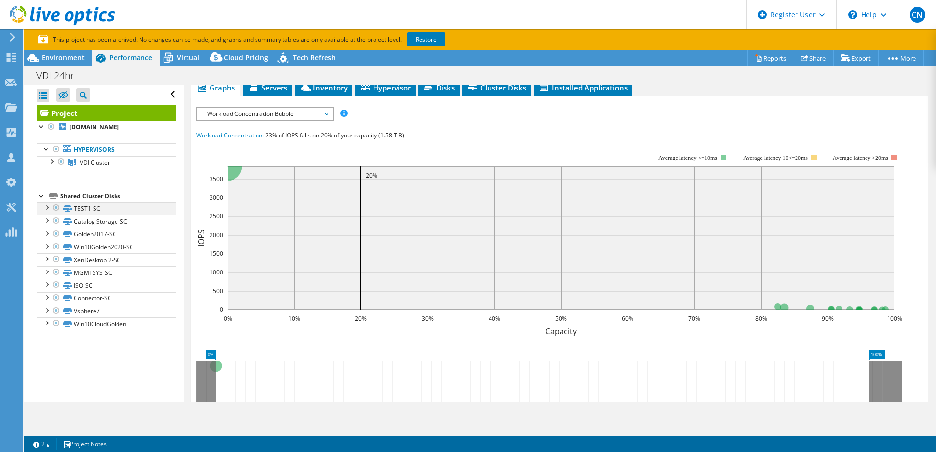
click at [47, 207] on div at bounding box center [47, 207] width 10 height 10
click at [45, 251] on div at bounding box center [47, 246] width 10 height 10
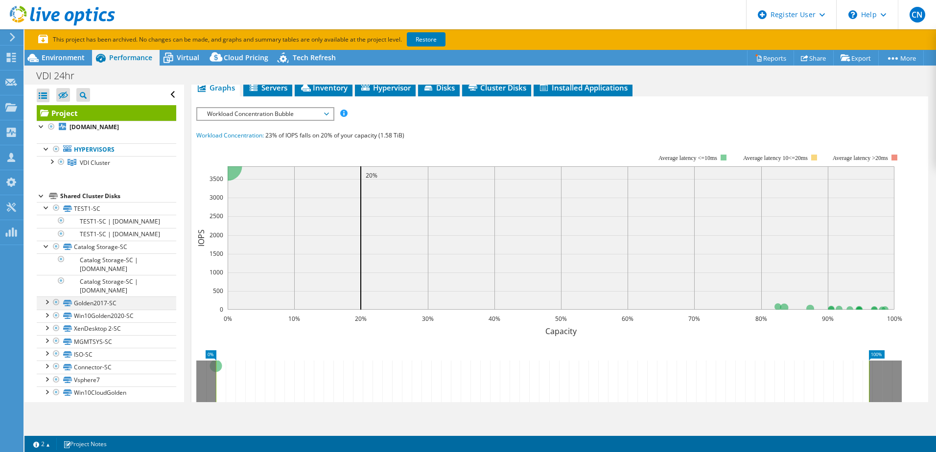
click at [45, 307] on div at bounding box center [47, 302] width 10 height 10
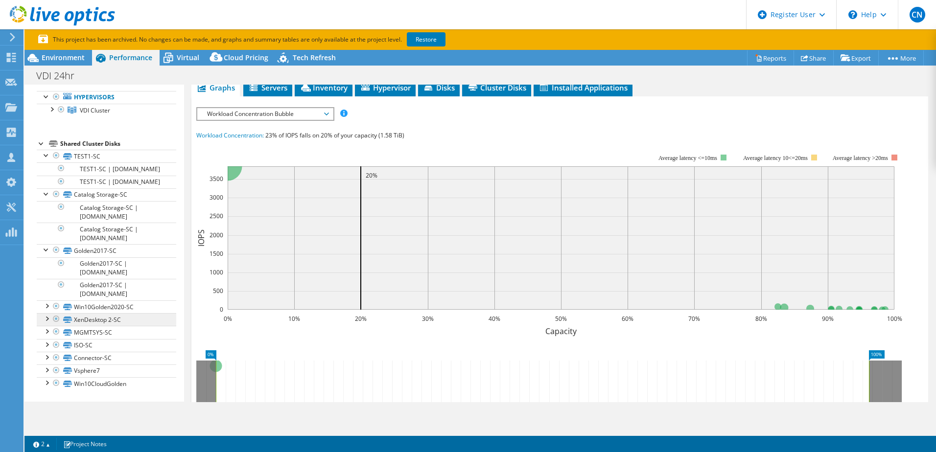
scroll to position [70, 0]
click at [47, 307] on div at bounding box center [47, 306] width 10 height 10
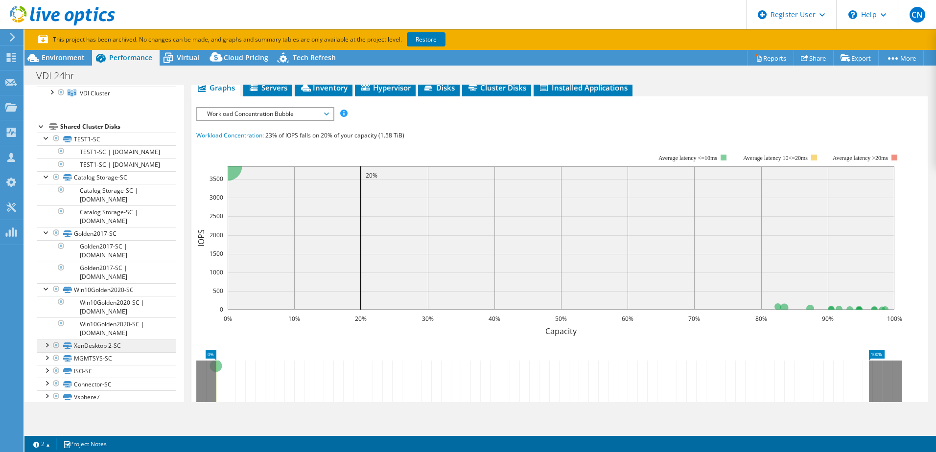
scroll to position [113, 0]
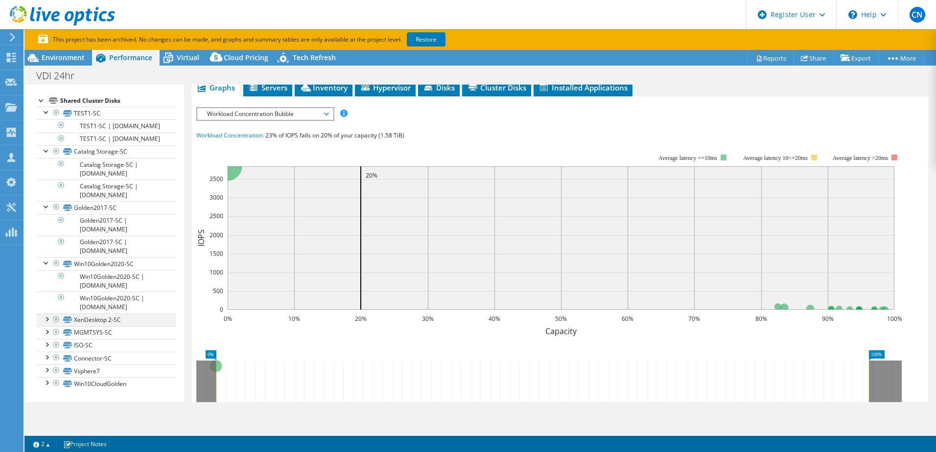
click at [47, 321] on div at bounding box center [47, 319] width 10 height 10
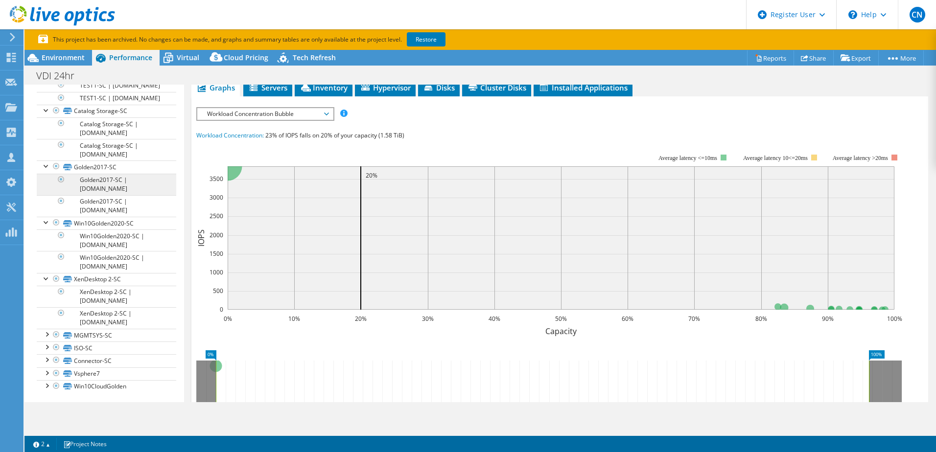
scroll to position [156, 0]
click at [47, 332] on div at bounding box center [47, 332] width 10 height 10
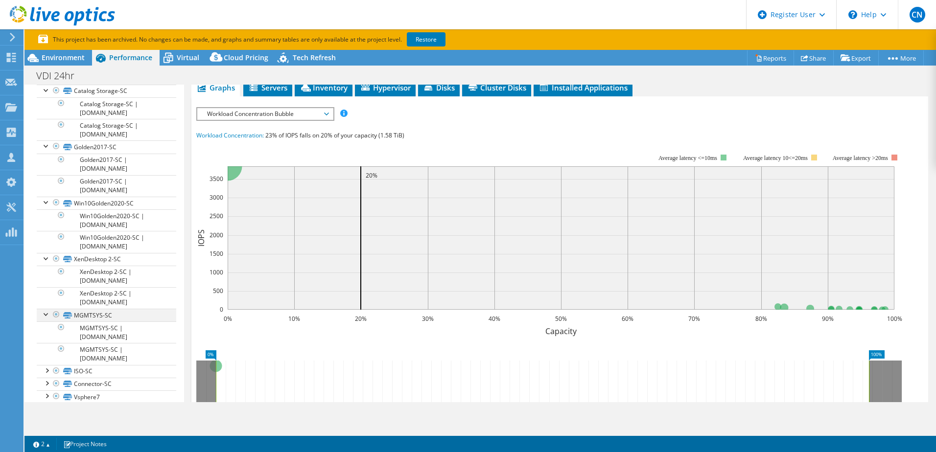
scroll to position [199, 0]
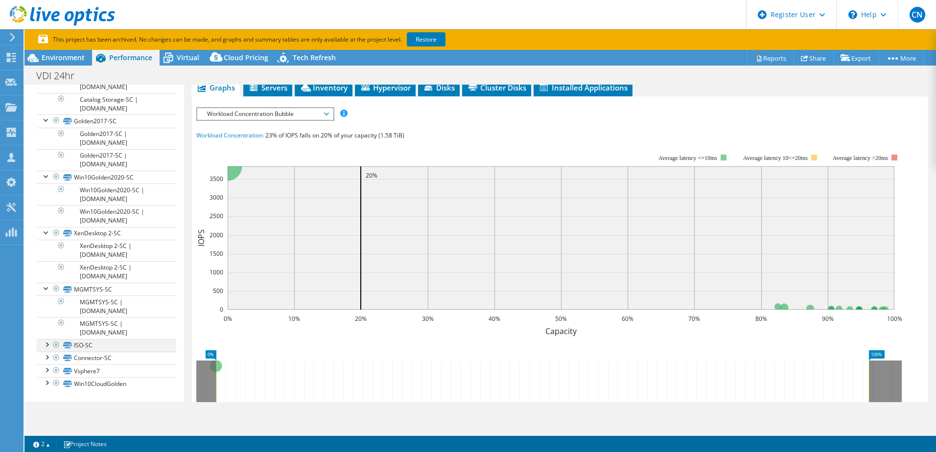
click at [46, 348] on div at bounding box center [47, 344] width 10 height 10
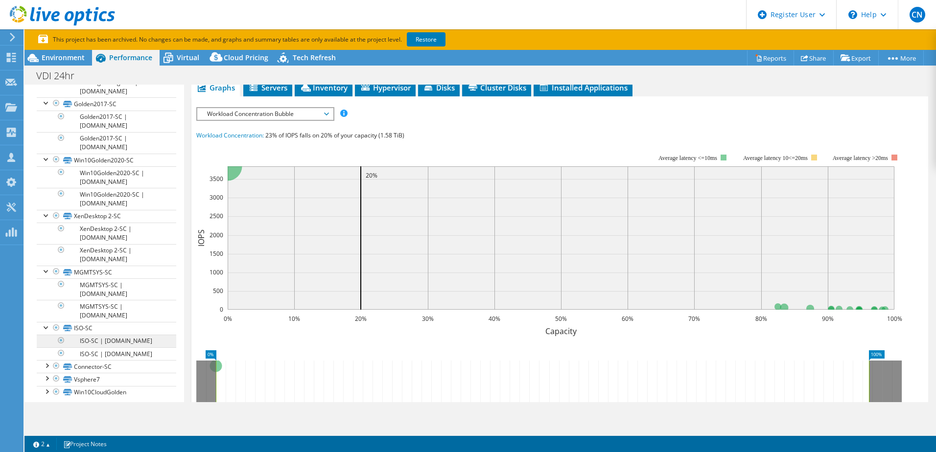
scroll to position [243, 0]
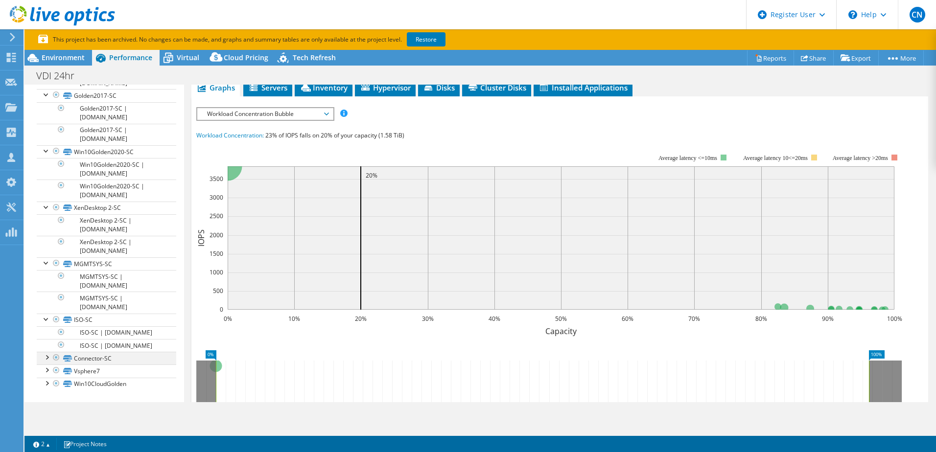
click at [44, 356] on div at bounding box center [47, 357] width 10 height 10
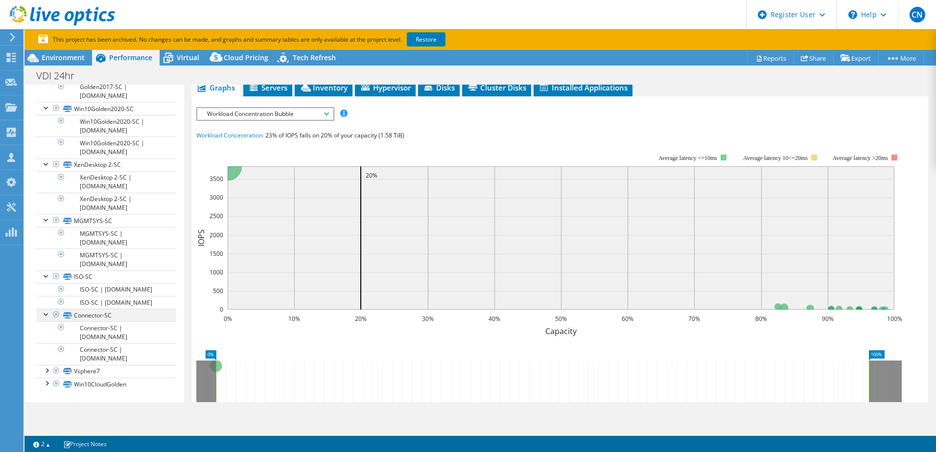
scroll to position [286, 0]
click at [46, 372] on div at bounding box center [47, 370] width 10 height 10
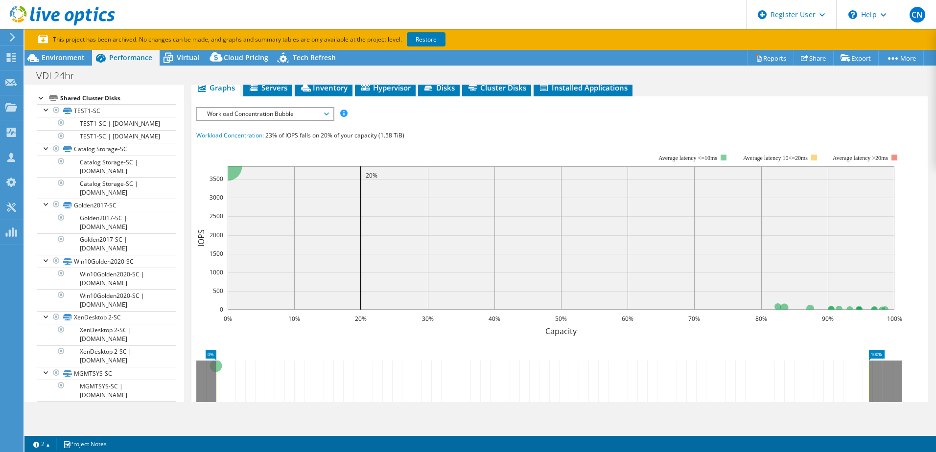
scroll to position [0, 0]
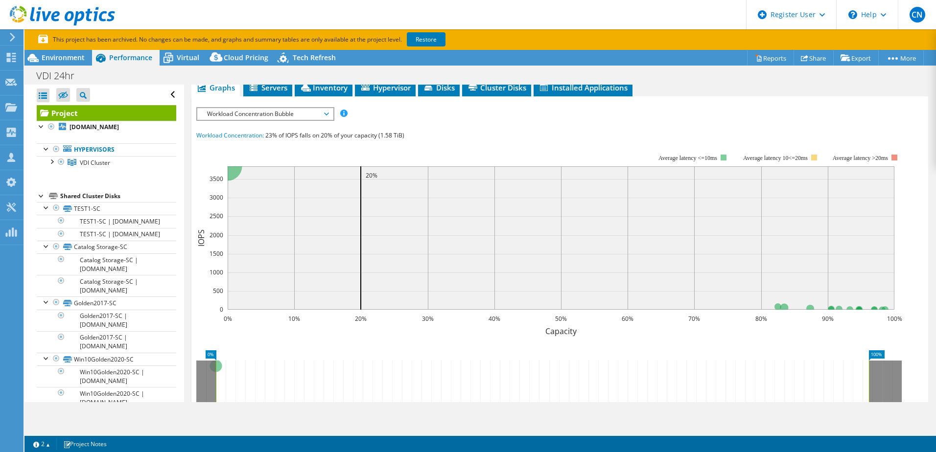
click at [287, 108] on span "Workload Concentration Bubble" at bounding box center [265, 114] width 126 height 12
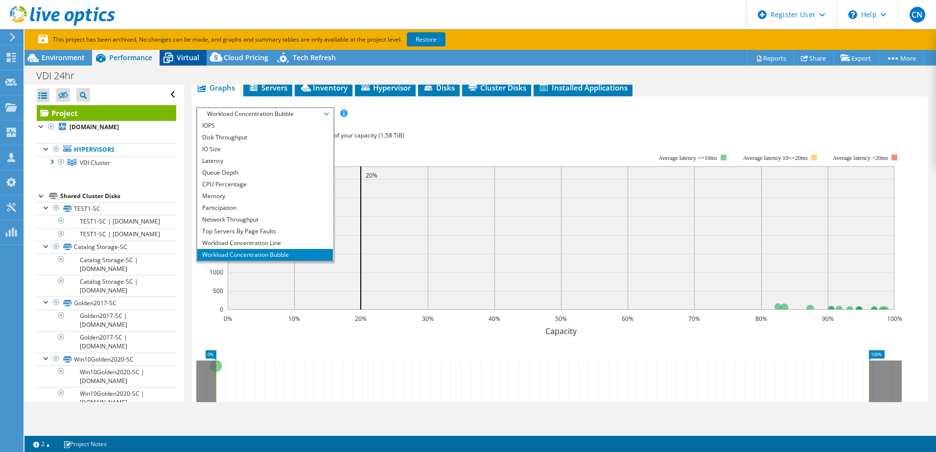
click at [186, 58] on span "Virtual" at bounding box center [188, 57] width 23 height 9
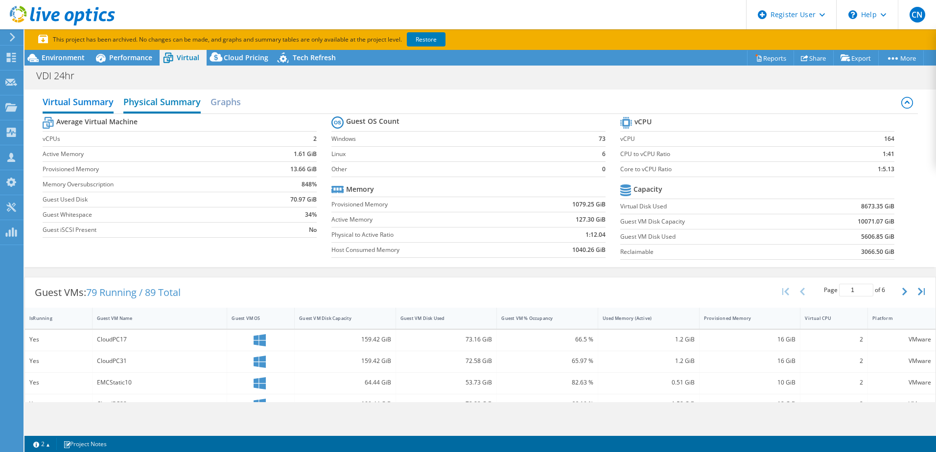
click at [160, 104] on h2 "Physical Summary" at bounding box center [161, 103] width 77 height 22
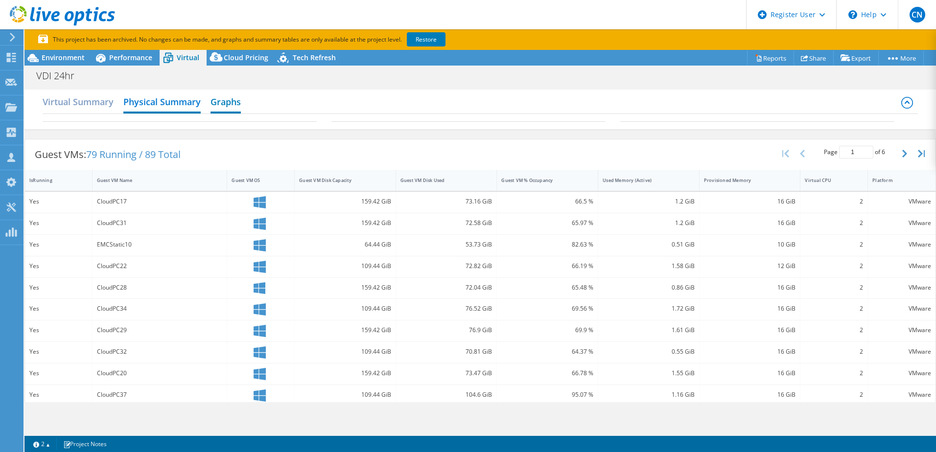
click at [229, 97] on h2 "Graphs" at bounding box center [226, 103] width 30 height 22
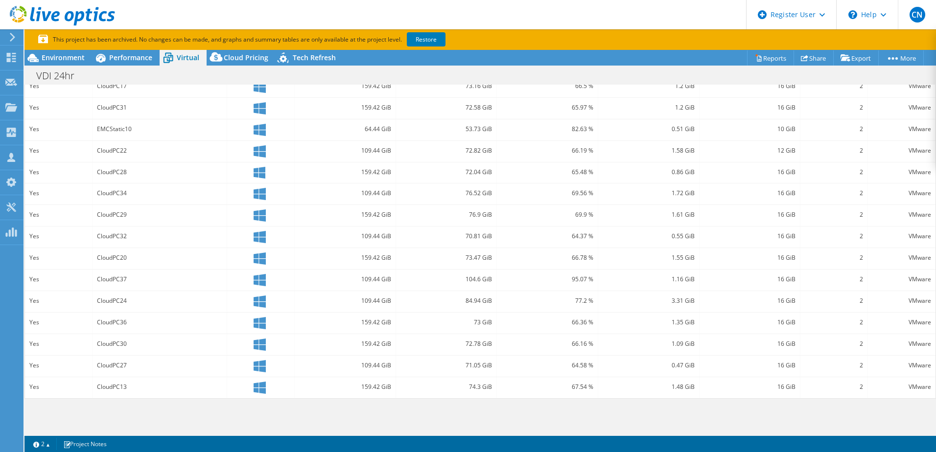
scroll to position [331, 0]
click at [115, 54] on span "Performance" at bounding box center [130, 57] width 43 height 9
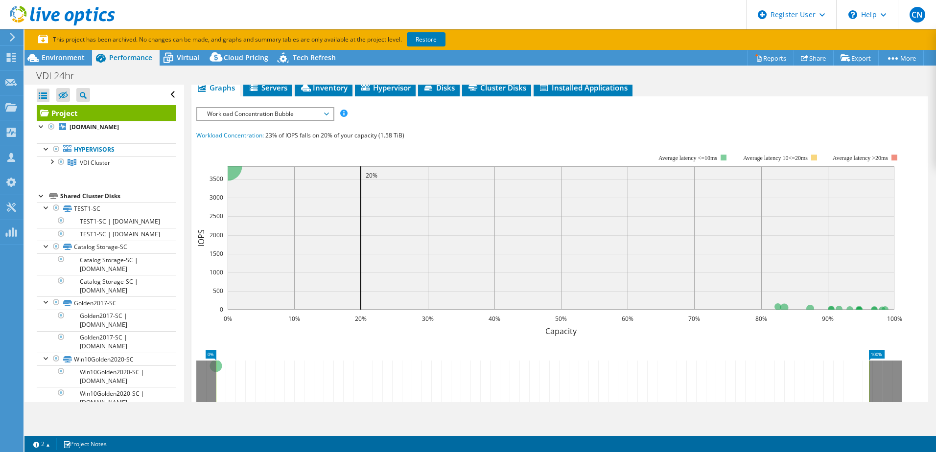
scroll to position [0, 0]
click at [66, 54] on span "Environment" at bounding box center [63, 57] width 43 height 9
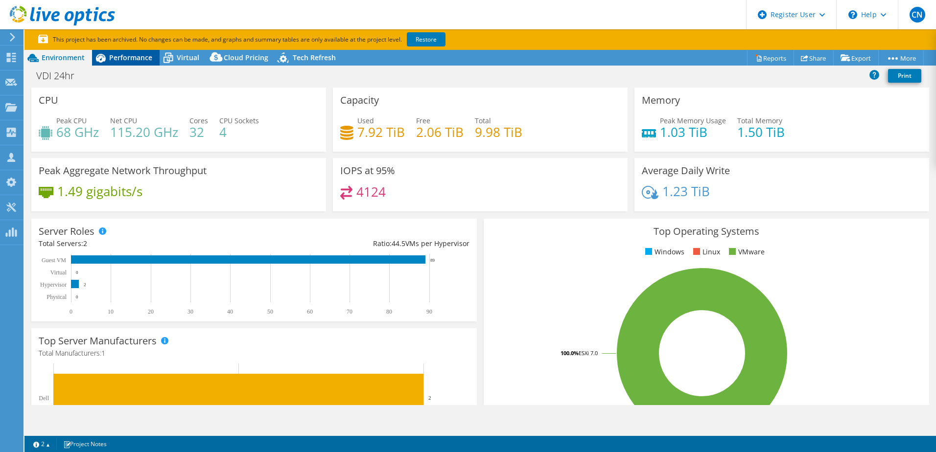
click at [135, 61] on span "Performance" at bounding box center [130, 57] width 43 height 9
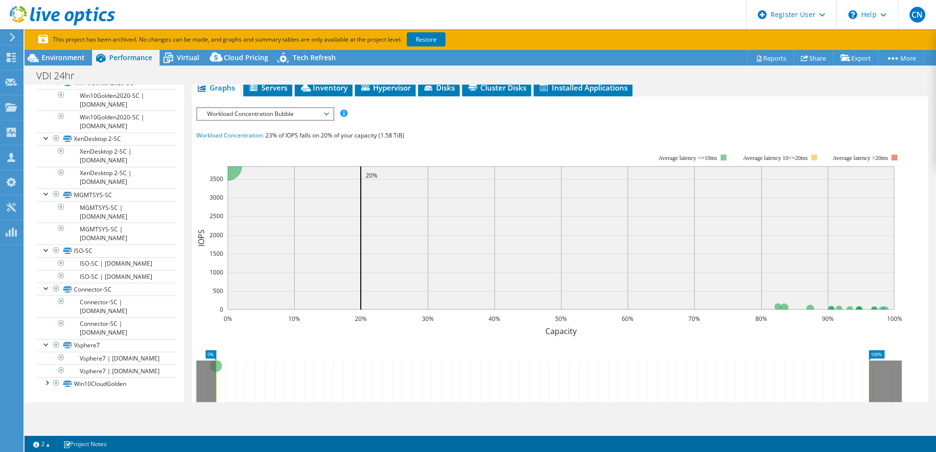
scroll to position [330, 0]
click at [172, 57] on icon at bounding box center [169, 59] width 10 height 8
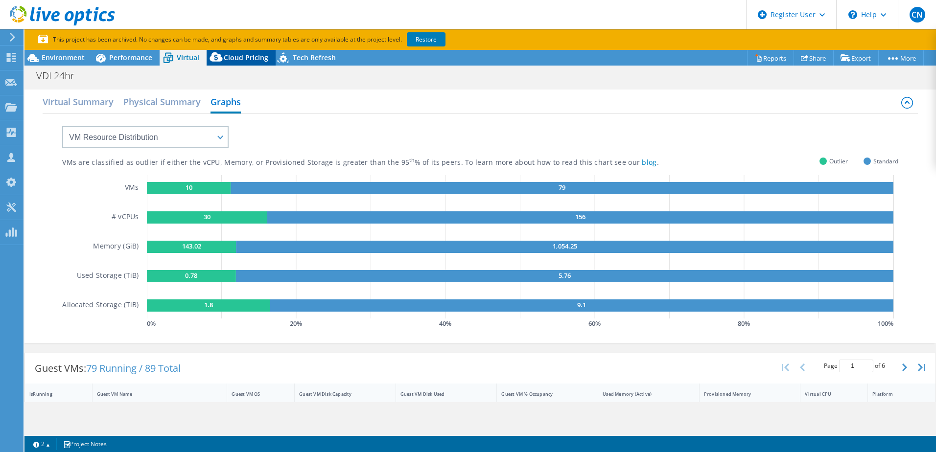
click at [231, 57] on span "Cloud Pricing" at bounding box center [246, 57] width 45 height 9
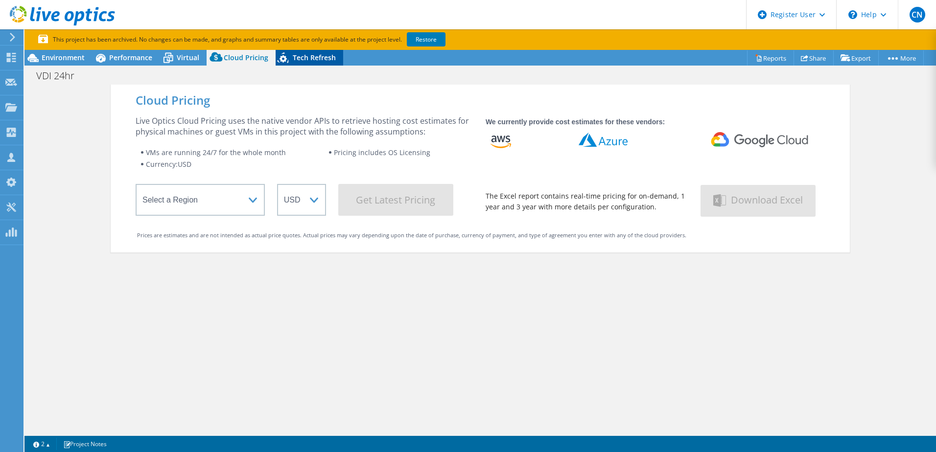
click at [287, 57] on icon at bounding box center [284, 59] width 17 height 20
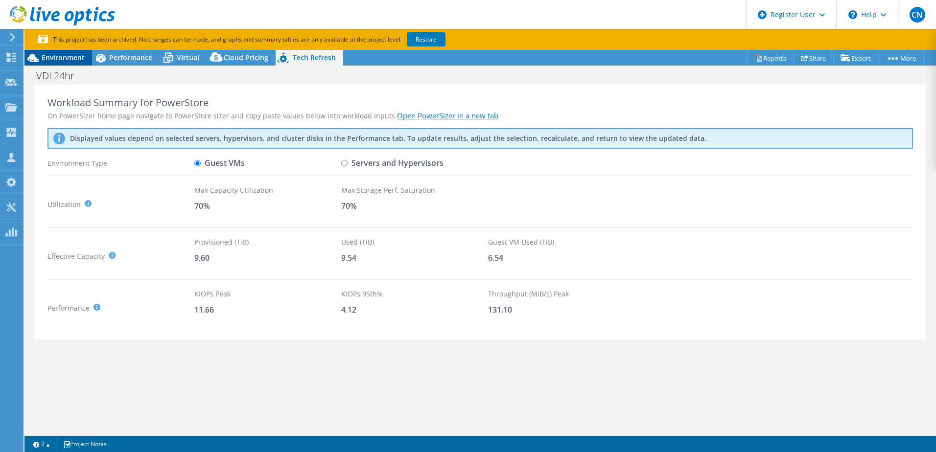
click at [70, 56] on span "Environment" at bounding box center [63, 57] width 43 height 9
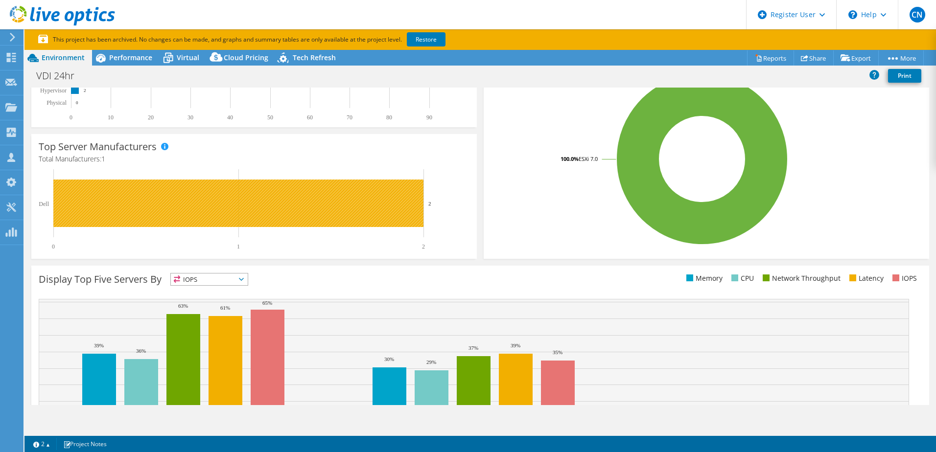
scroll to position [253, 0]
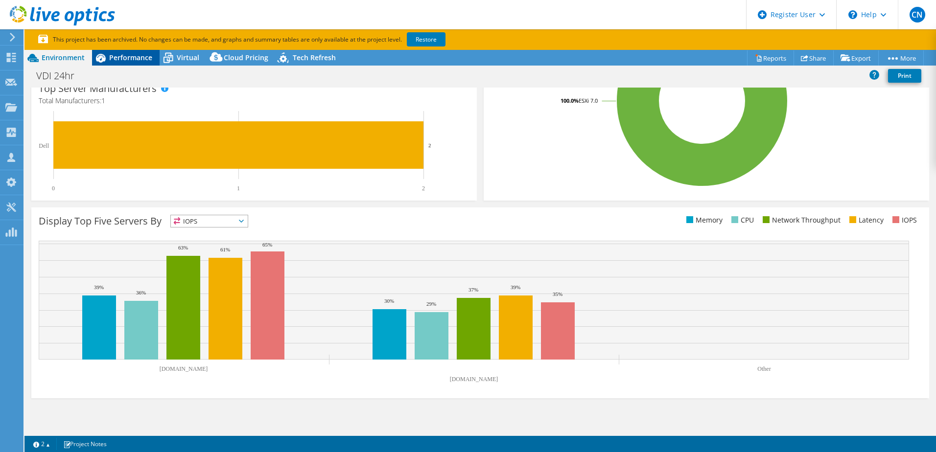
drag, startPoint x: 113, startPoint y: 60, endPoint x: 112, endPoint y: 79, distance: 19.6
click at [113, 60] on span "Performance" at bounding box center [130, 57] width 43 height 9
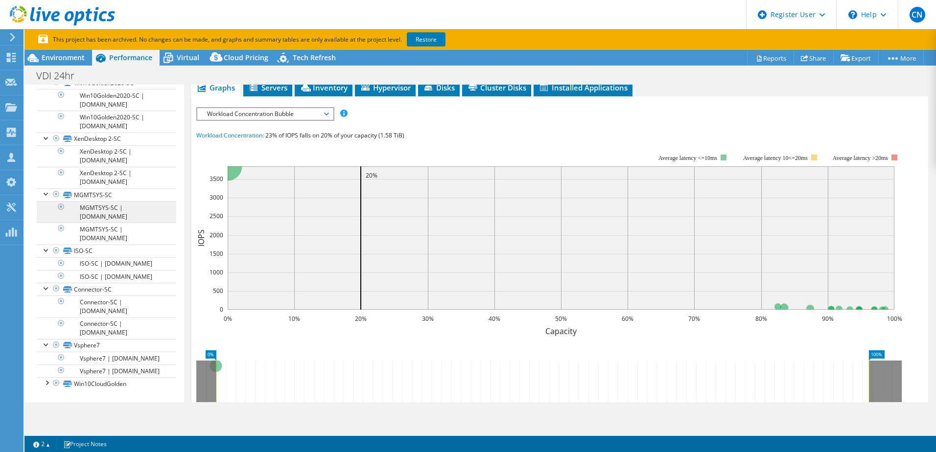
scroll to position [0, 0]
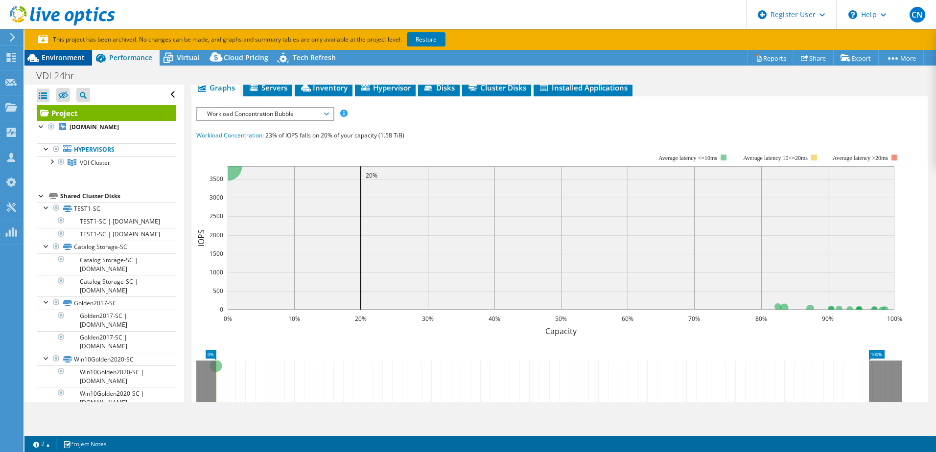
click at [80, 52] on div "Environment" at bounding box center [58, 58] width 68 height 16
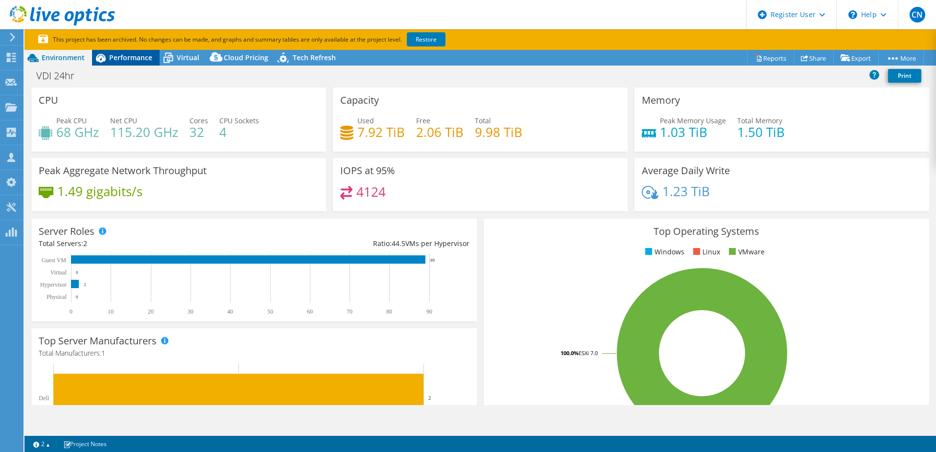
click at [107, 58] on icon at bounding box center [100, 57] width 17 height 17
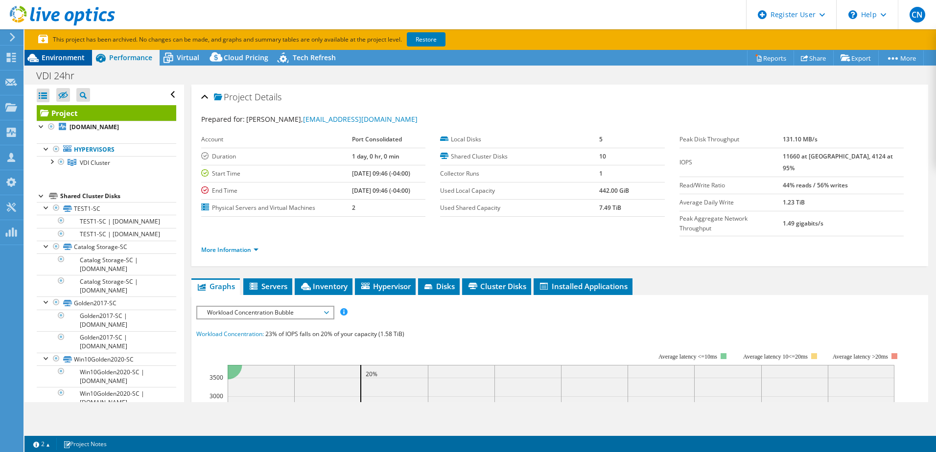
click at [85, 57] on div "Environment" at bounding box center [58, 58] width 68 height 16
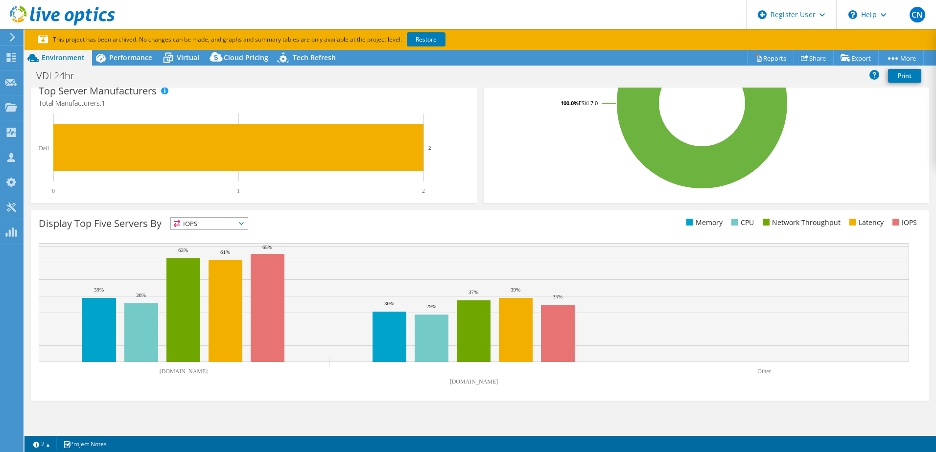
scroll to position [253, 0]
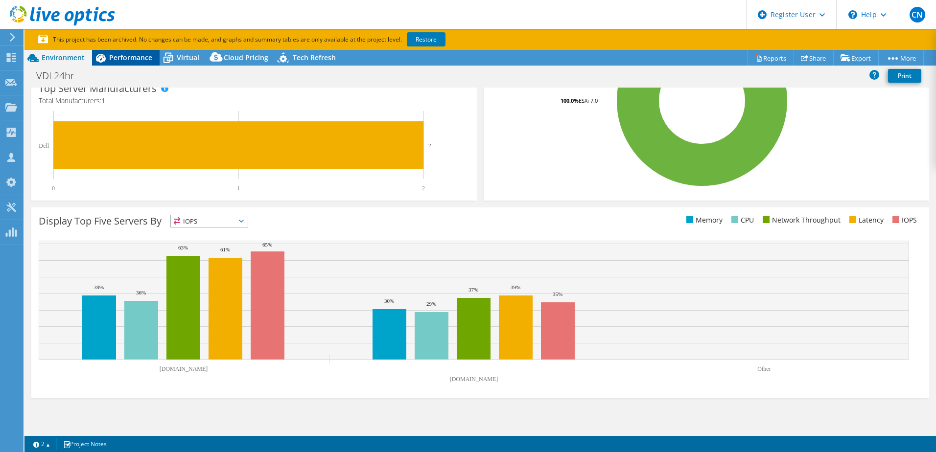
click at [118, 58] on span "Performance" at bounding box center [130, 57] width 43 height 9
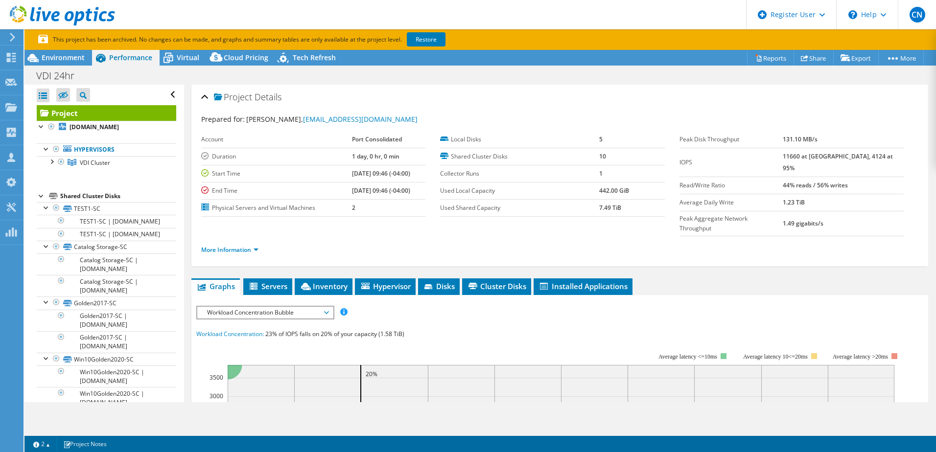
scroll to position [0, 0]
click at [42, 95] on div at bounding box center [43, 96] width 13 height 14
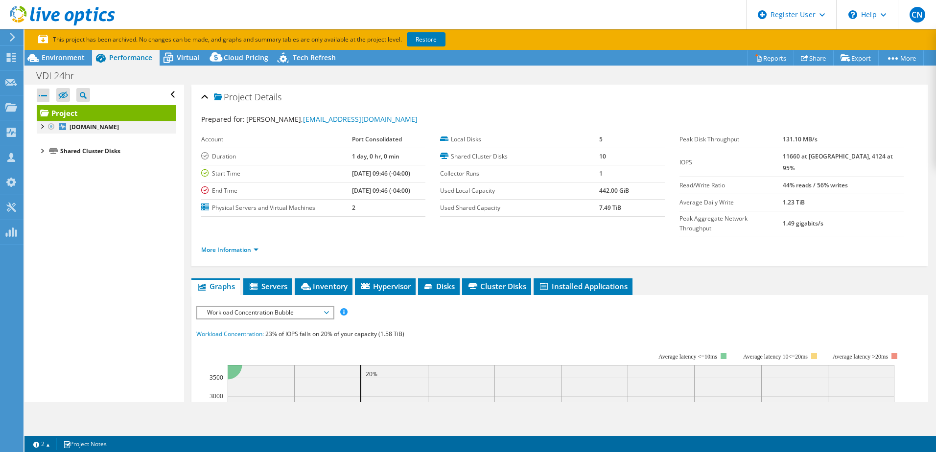
click at [43, 125] on div at bounding box center [42, 126] width 10 height 10
click at [44, 147] on div at bounding box center [47, 148] width 10 height 10
click at [51, 163] on div at bounding box center [52, 161] width 10 height 10
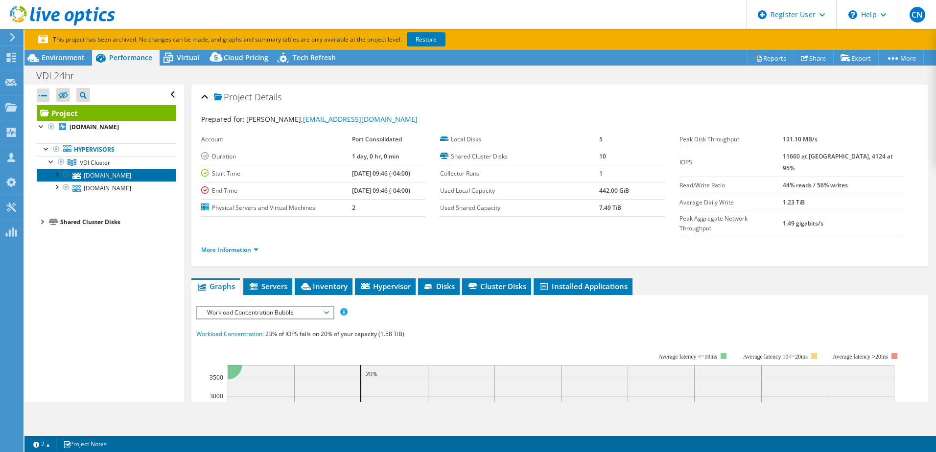
click at [55, 179] on link "[DOMAIN_NAME]" at bounding box center [107, 175] width 140 height 13
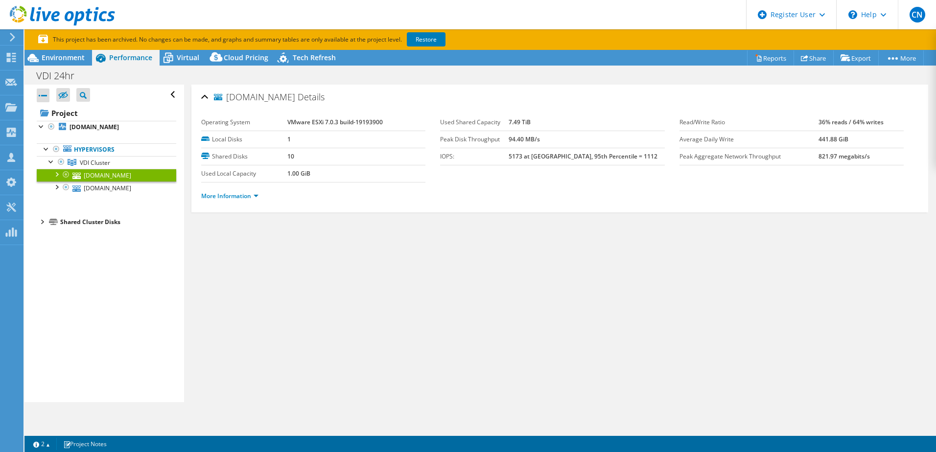
click at [57, 176] on div at bounding box center [56, 174] width 10 height 10
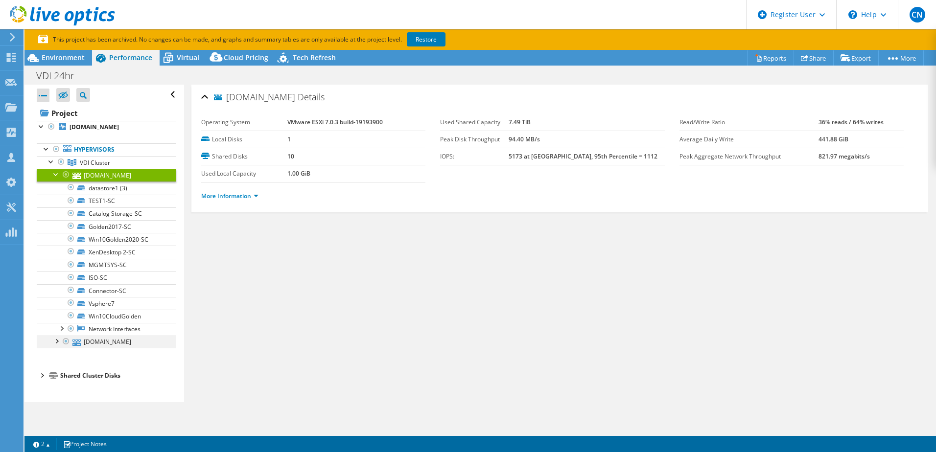
click at [55, 341] on div at bounding box center [56, 341] width 10 height 10
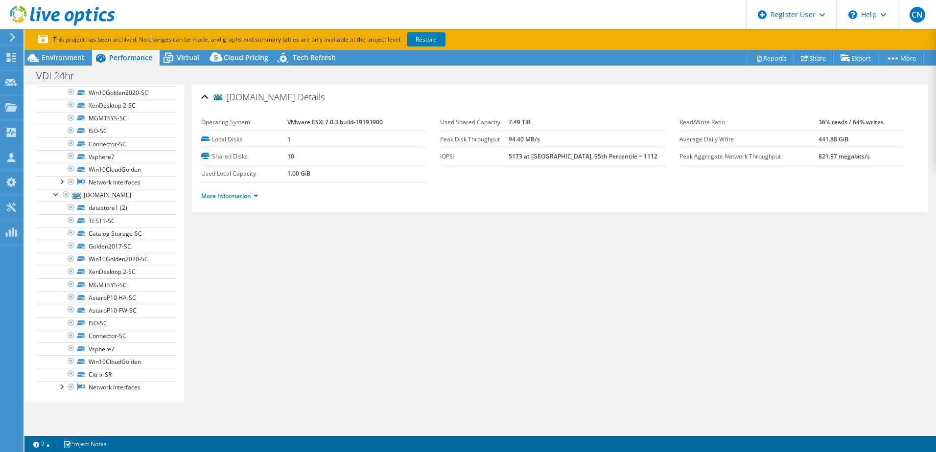
scroll to position [184, 0]
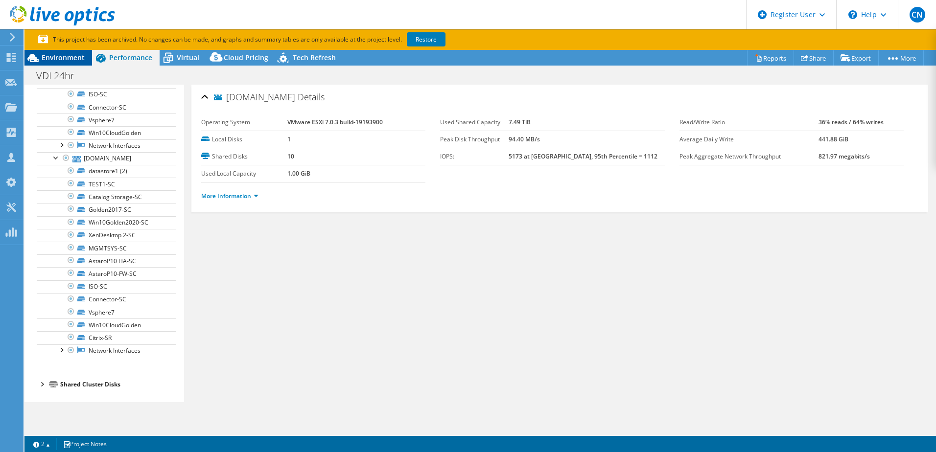
click at [52, 58] on span "Environment" at bounding box center [63, 57] width 43 height 9
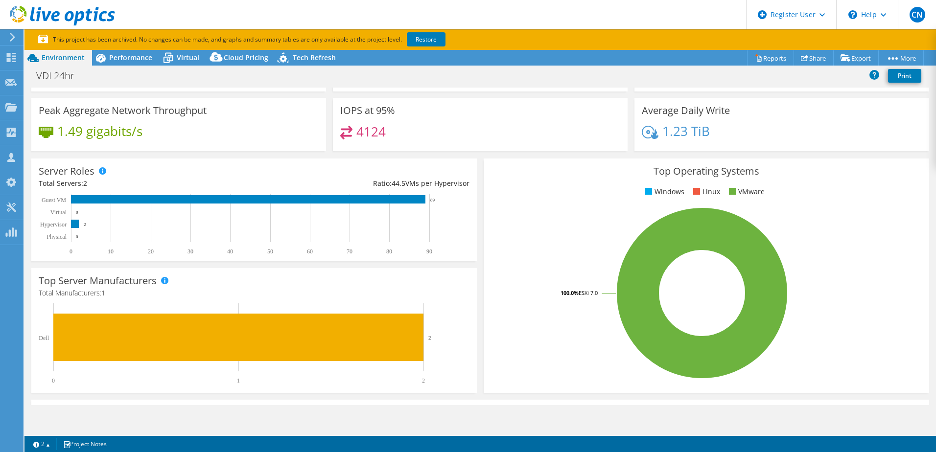
scroll to position [49, 0]
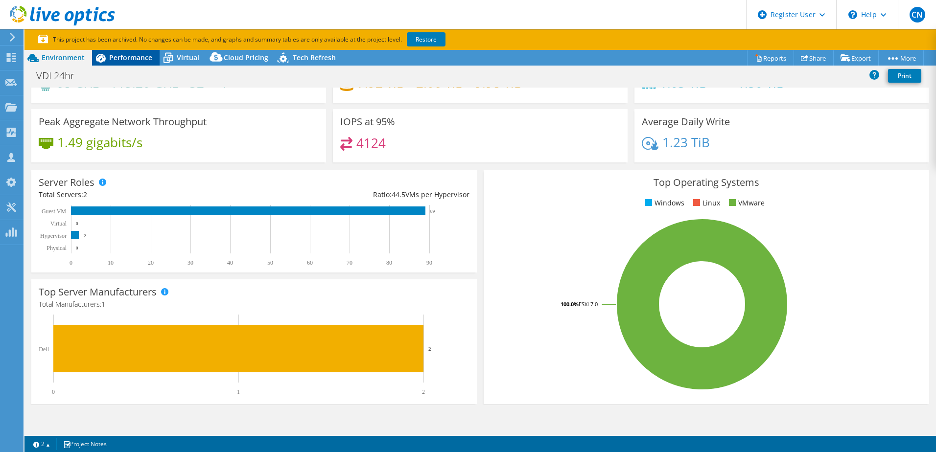
click at [119, 50] on div "Performance" at bounding box center [126, 58] width 68 height 16
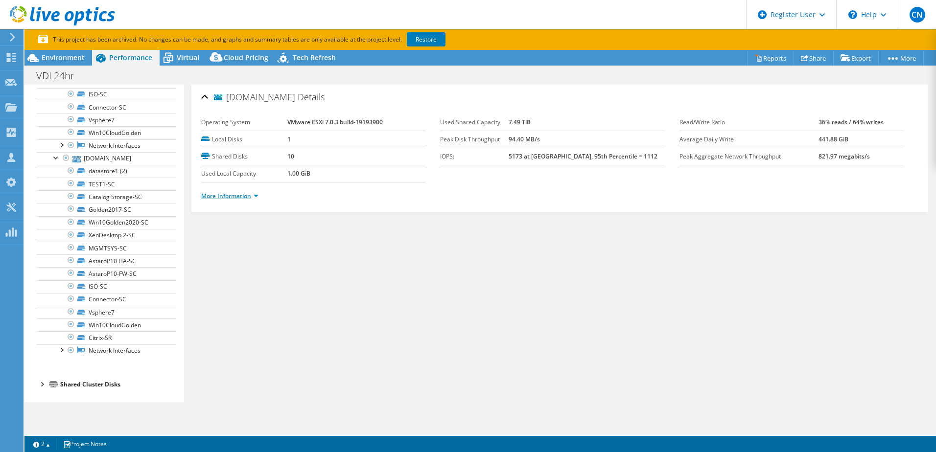
click at [243, 196] on link "More Information" at bounding box center [229, 196] width 57 height 8
